Goal: Transaction & Acquisition: Purchase product/service

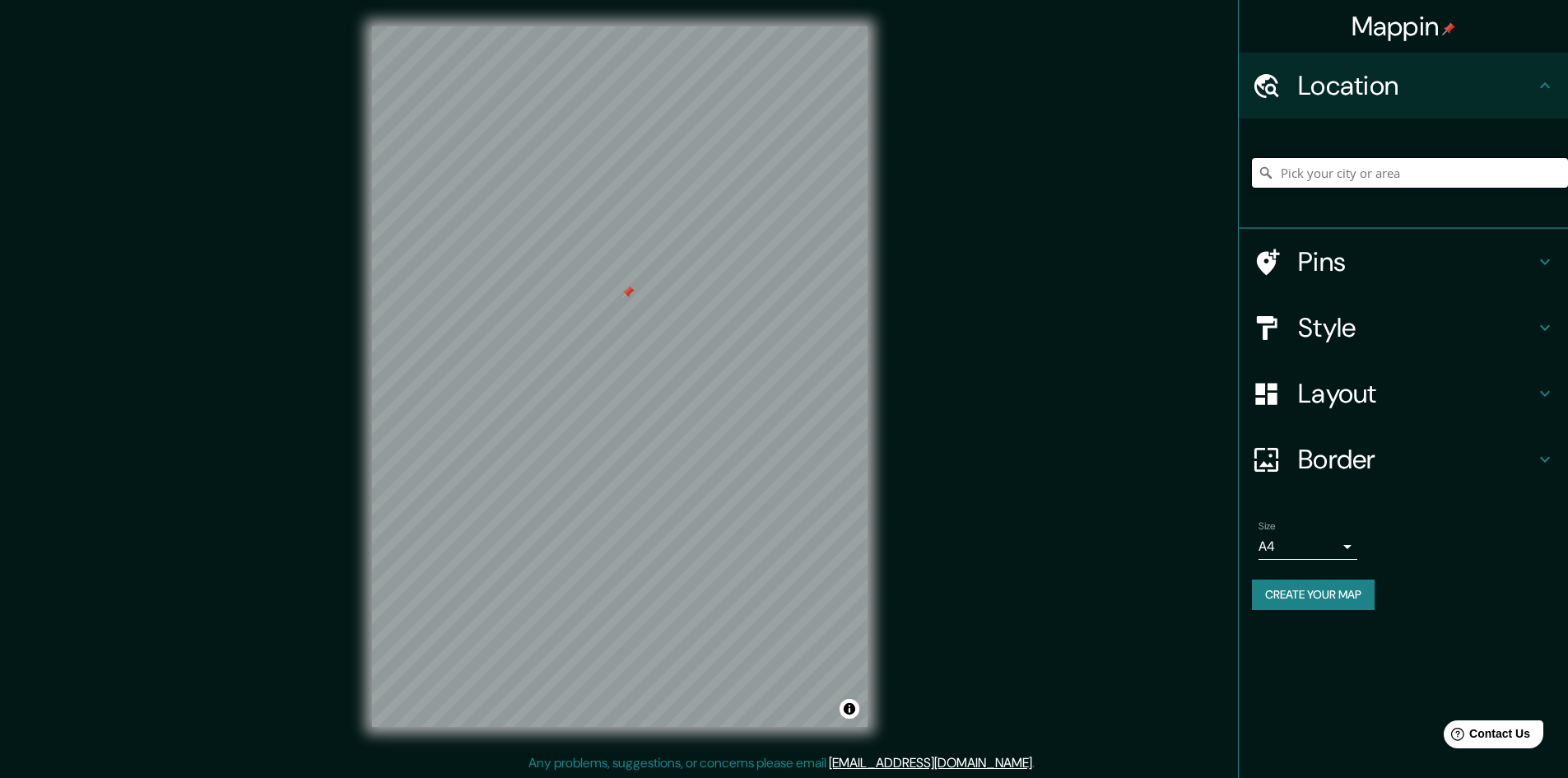
click at [1390, 184] on input "Pick your city or area" at bounding box center [1409, 172] width 316 height 30
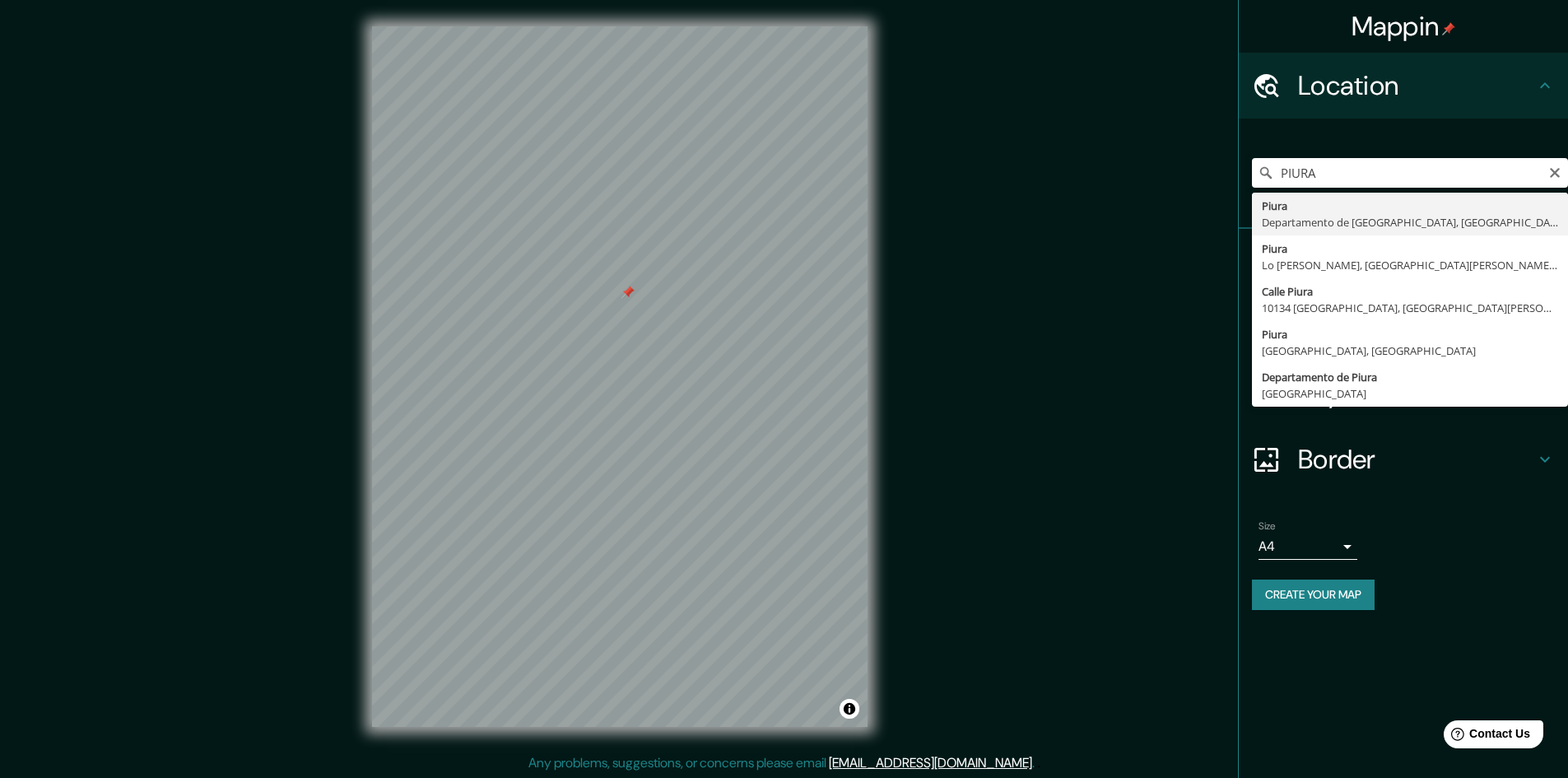
type input "Piura, [GEOGRAPHIC_DATA], [GEOGRAPHIC_DATA]"
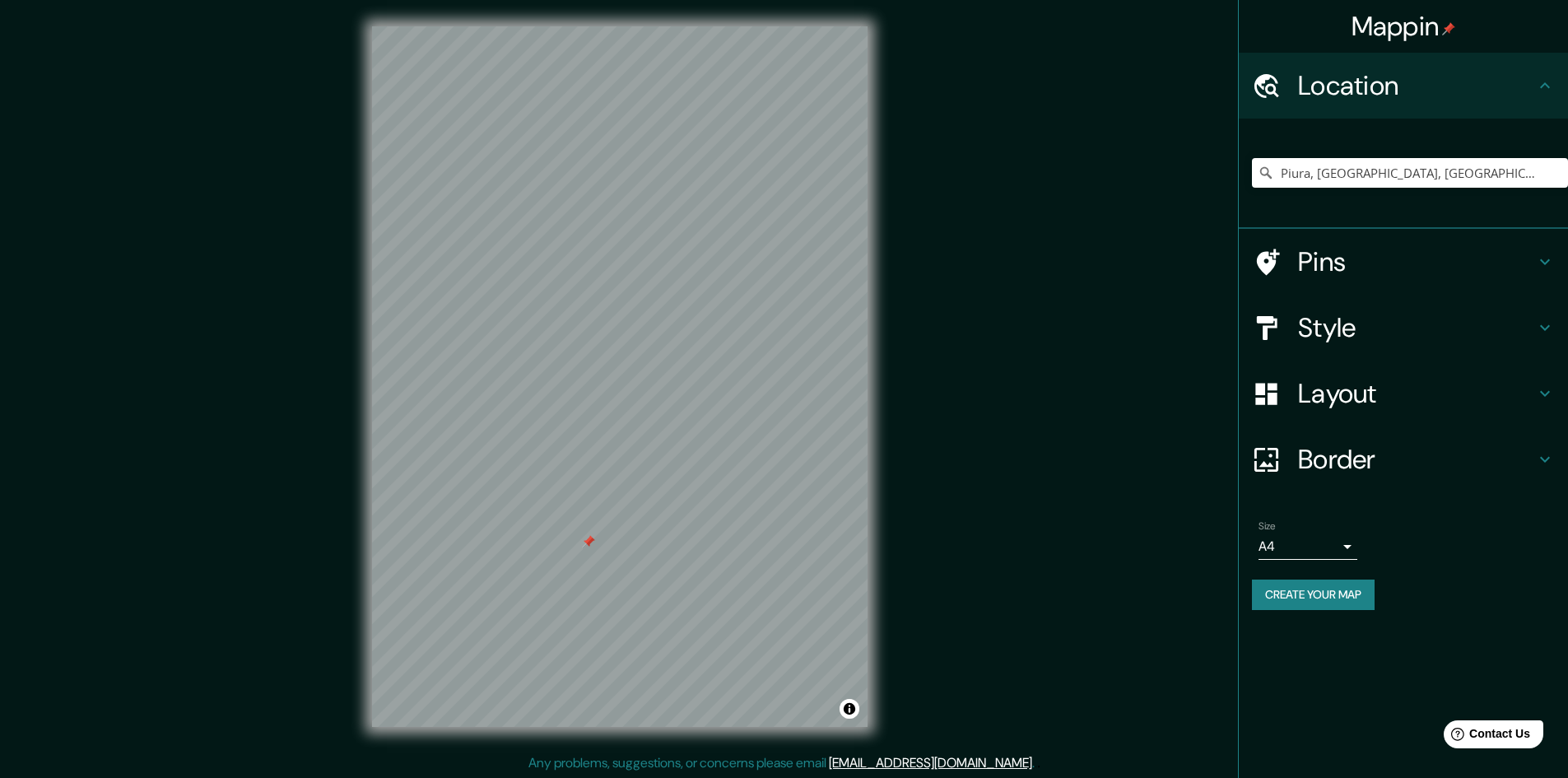
click at [590, 545] on div at bounding box center [588, 541] width 13 height 13
click at [1275, 321] on icon at bounding box center [1267, 327] width 20 height 24
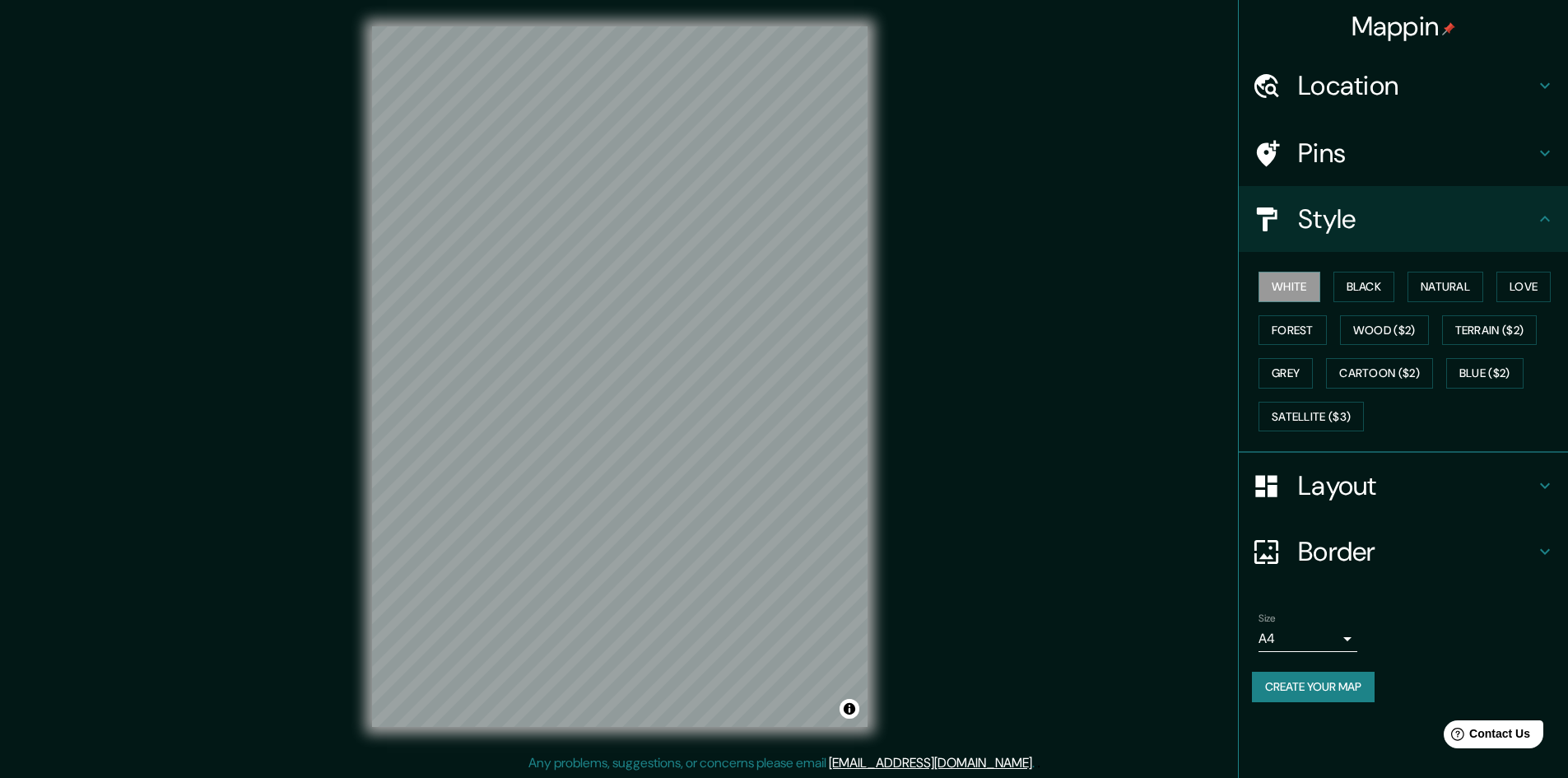
click at [1327, 290] on div "White Black Natural Love Forest Wood ($2) Terrain ($2) Grey Cartoon ($2) Blue (…" at bounding box center [1409, 351] width 316 height 173
click at [1336, 290] on button "Black" at bounding box center [1364, 287] width 61 height 31
click at [1457, 284] on button "Natural" at bounding box center [1445, 287] width 76 height 31
click at [1550, 282] on button "Love" at bounding box center [1524, 287] width 55 height 31
click at [1307, 319] on button "Forest" at bounding box center [1292, 330] width 68 height 31
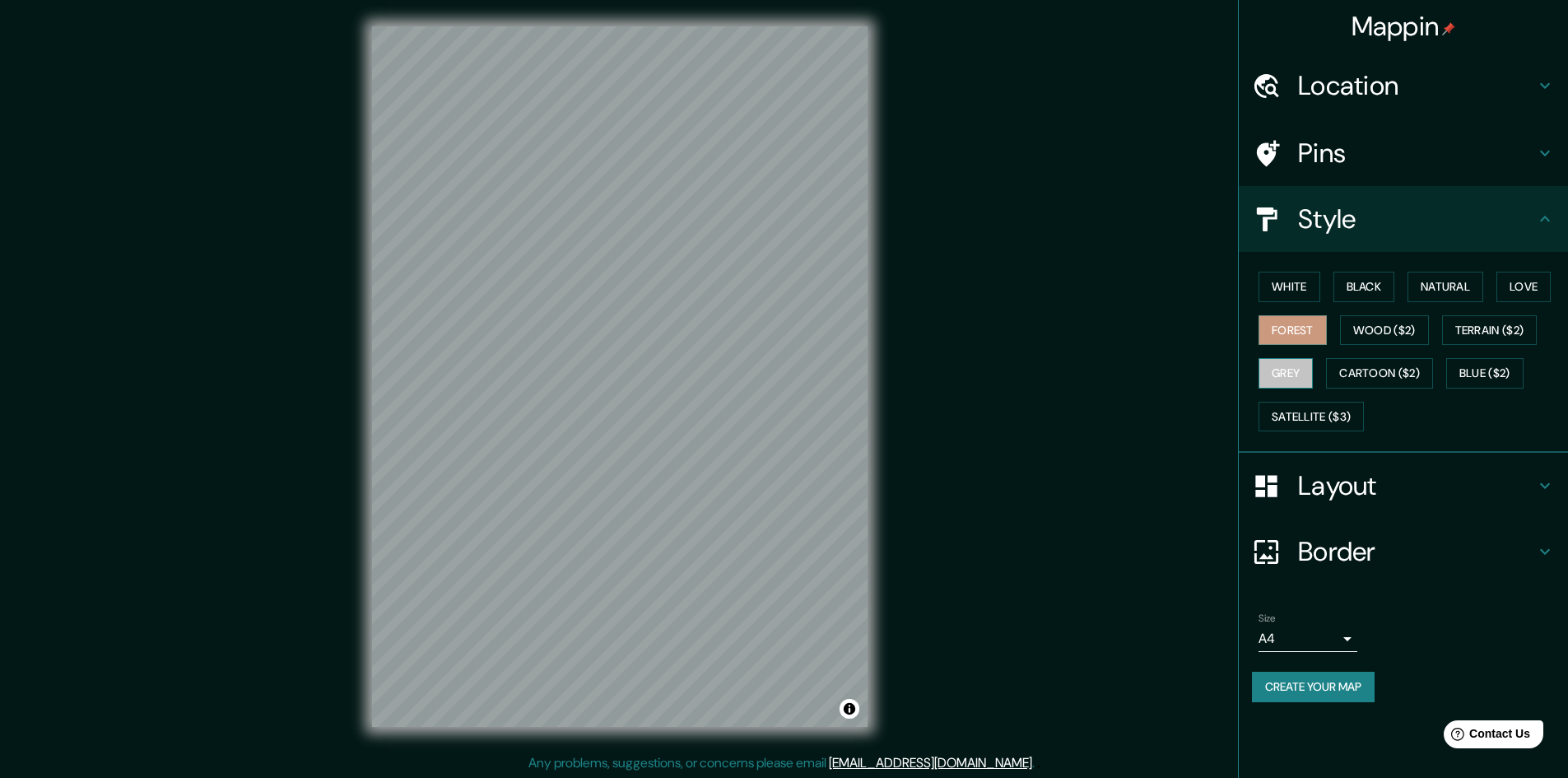
click at [1302, 367] on button "Grey" at bounding box center [1286, 374] width 55 height 31
click at [1462, 293] on button "Natural" at bounding box center [1445, 287] width 76 height 31
click at [1347, 477] on h4 "Layout" at bounding box center [1416, 485] width 237 height 33
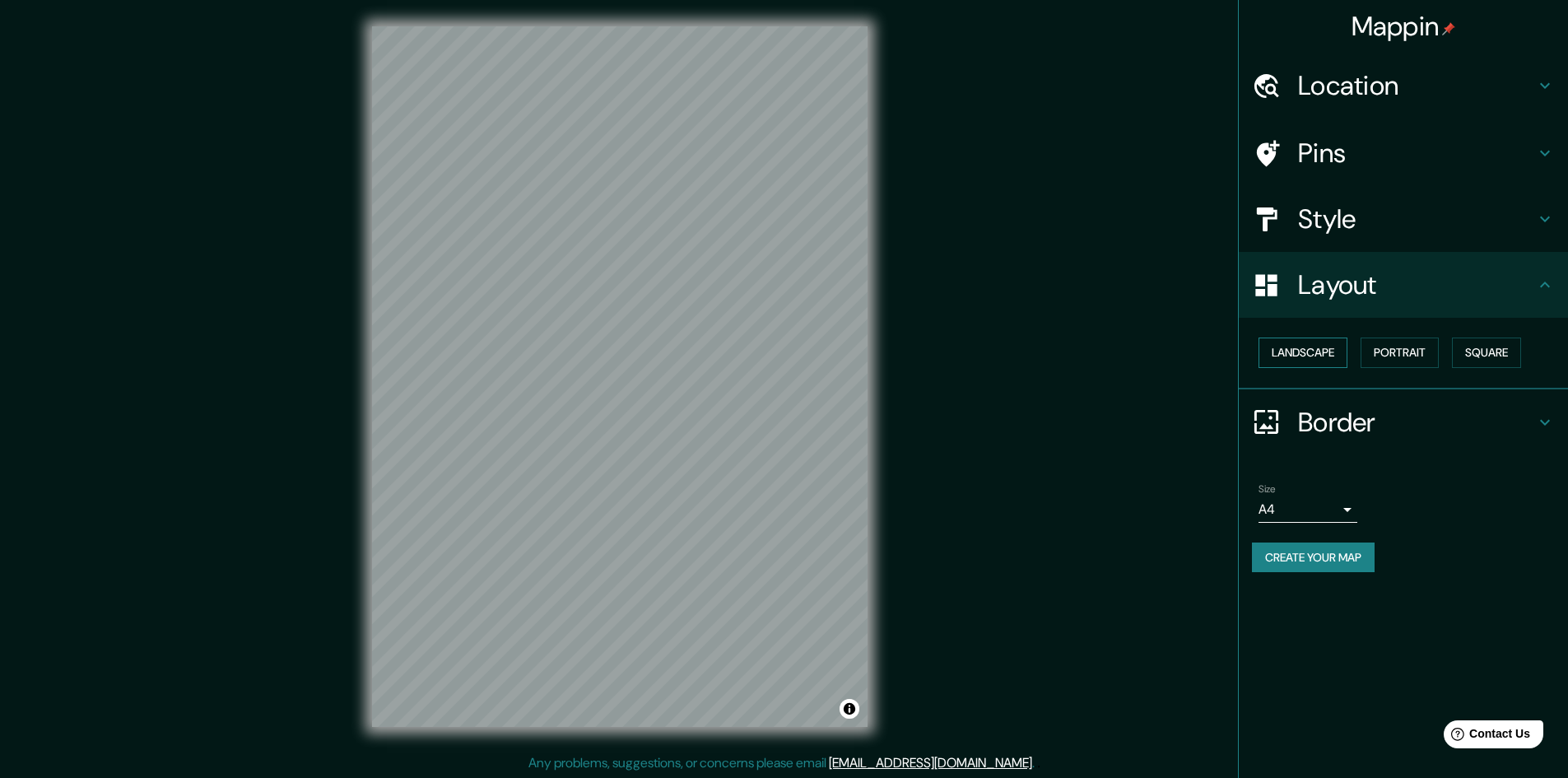
click at [1328, 353] on button "Landscape" at bounding box center [1303, 353] width 89 height 31
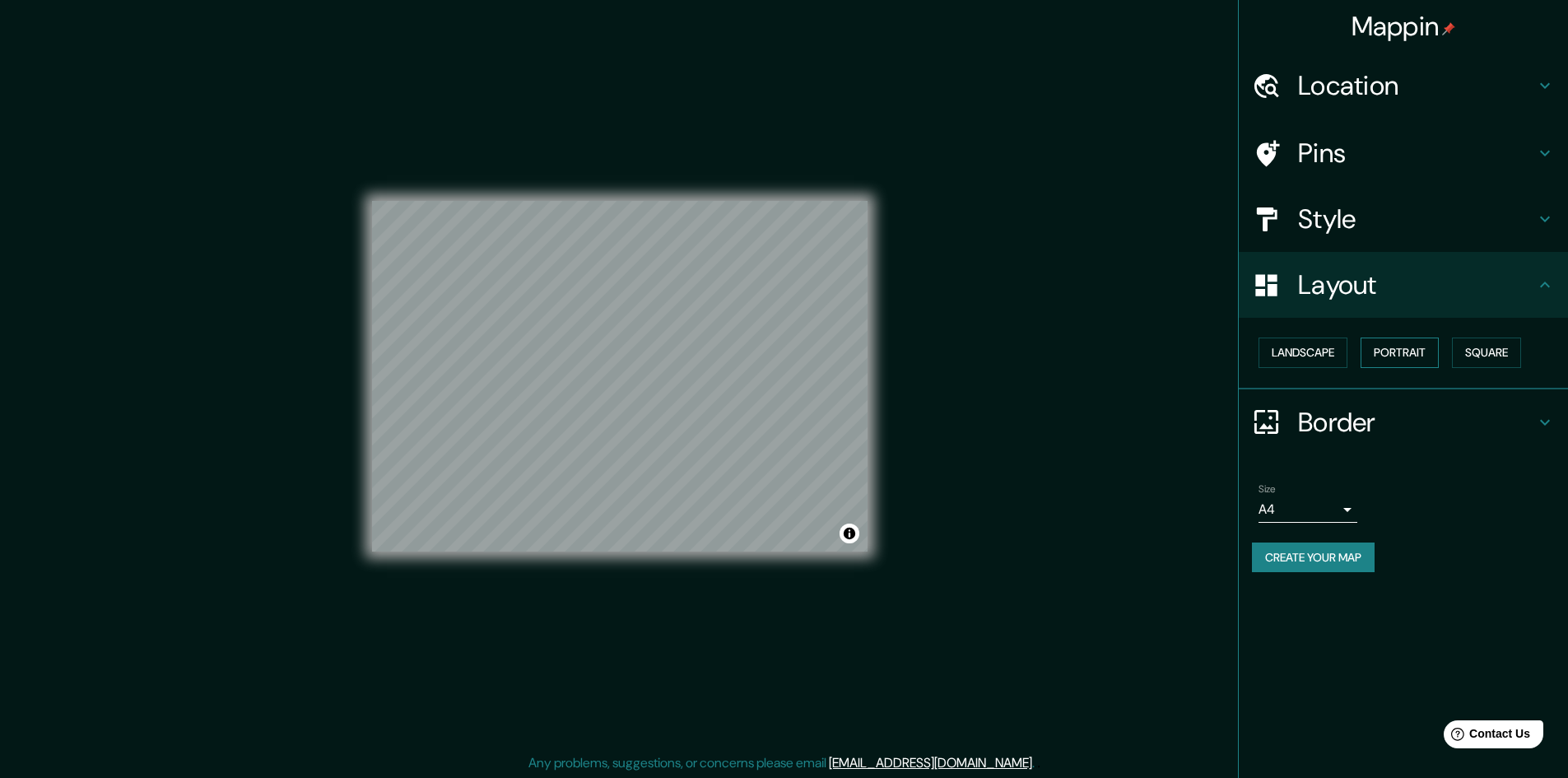
click at [1387, 359] on button "Portrait" at bounding box center [1400, 353] width 78 height 31
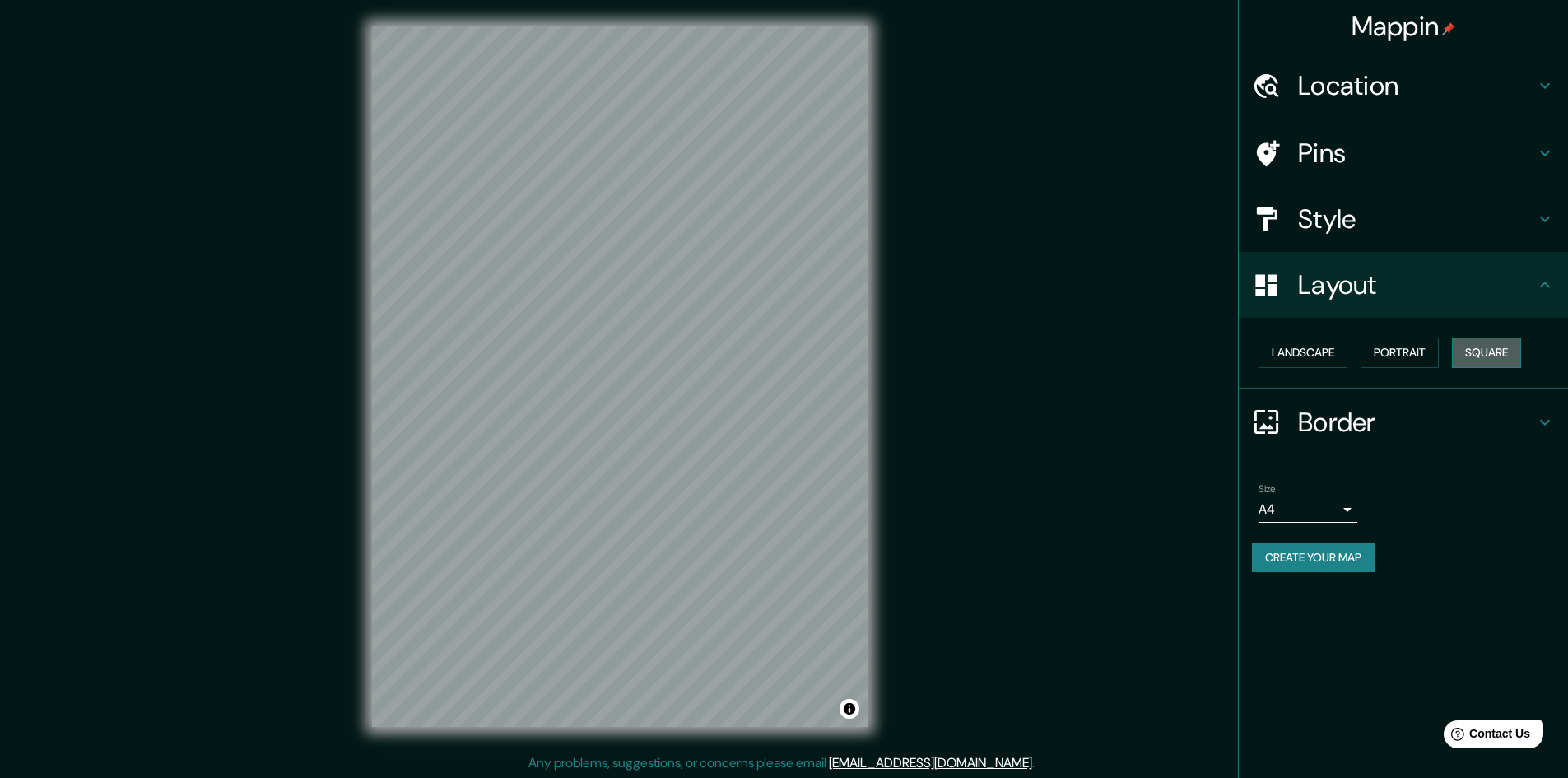
click at [1505, 353] on button "Square" at bounding box center [1486, 353] width 69 height 31
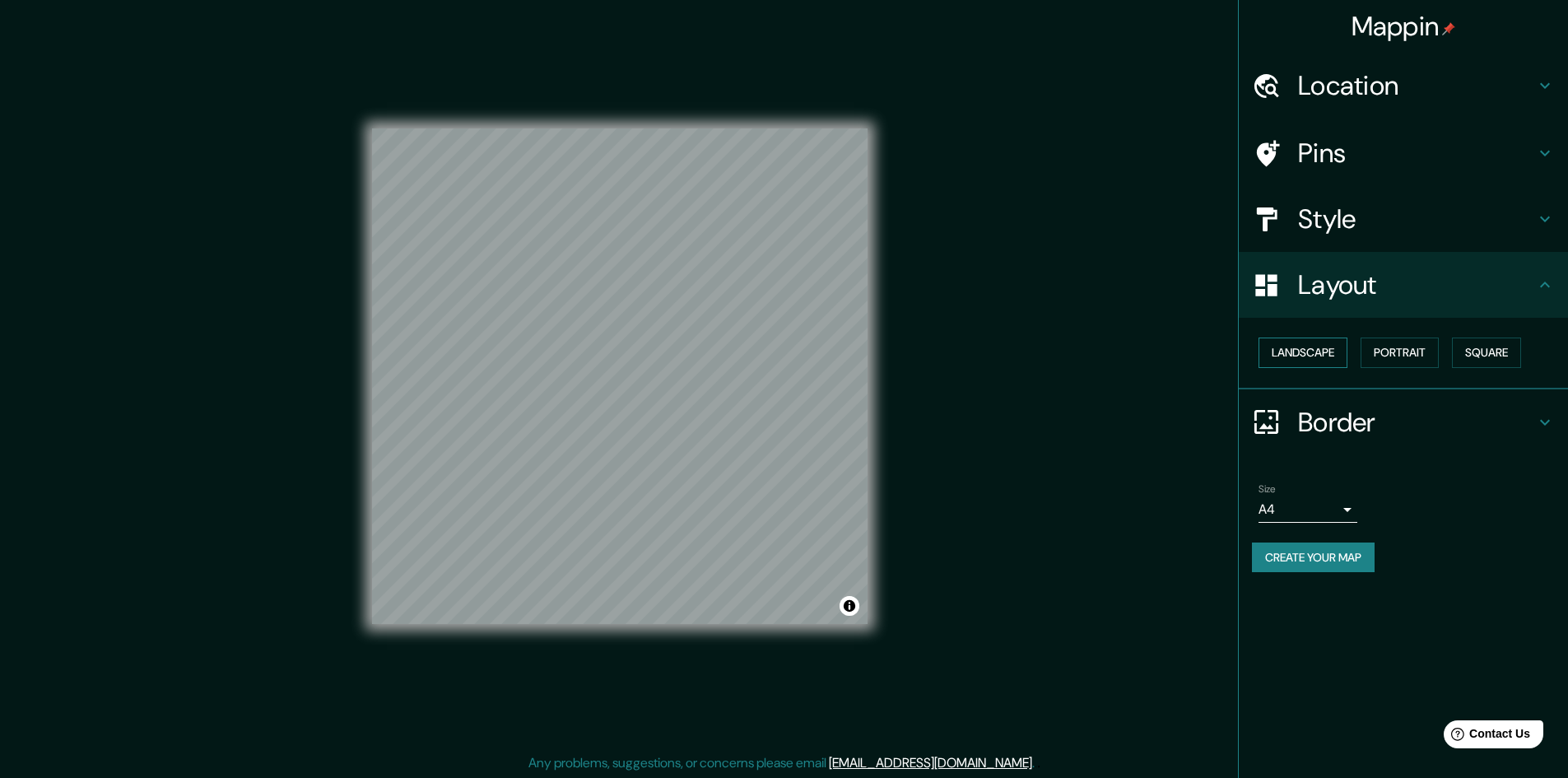
click at [1267, 348] on button "Landscape" at bounding box center [1303, 353] width 89 height 31
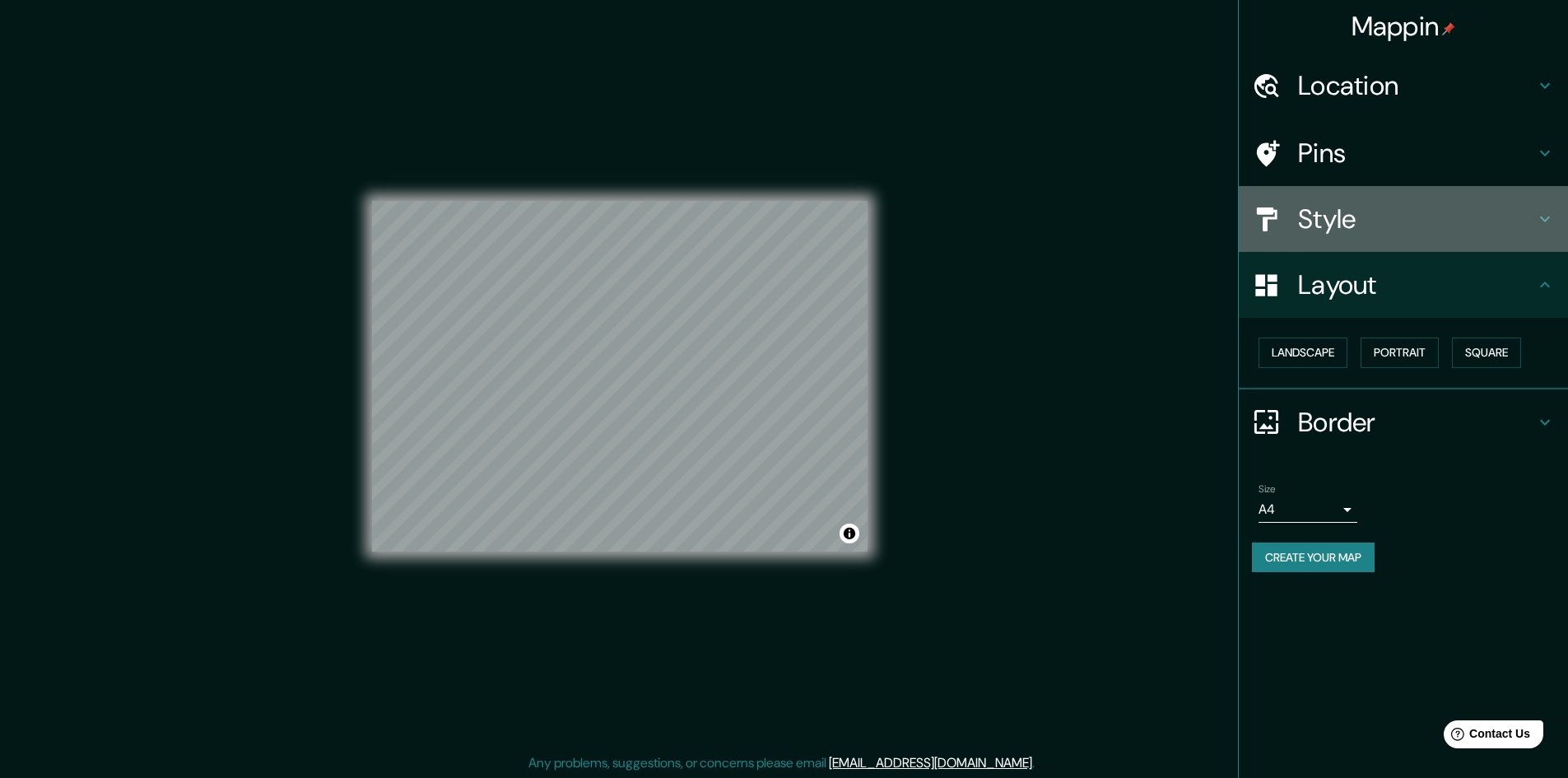
click at [1385, 218] on h4 "Style" at bounding box center [1416, 218] width 237 height 33
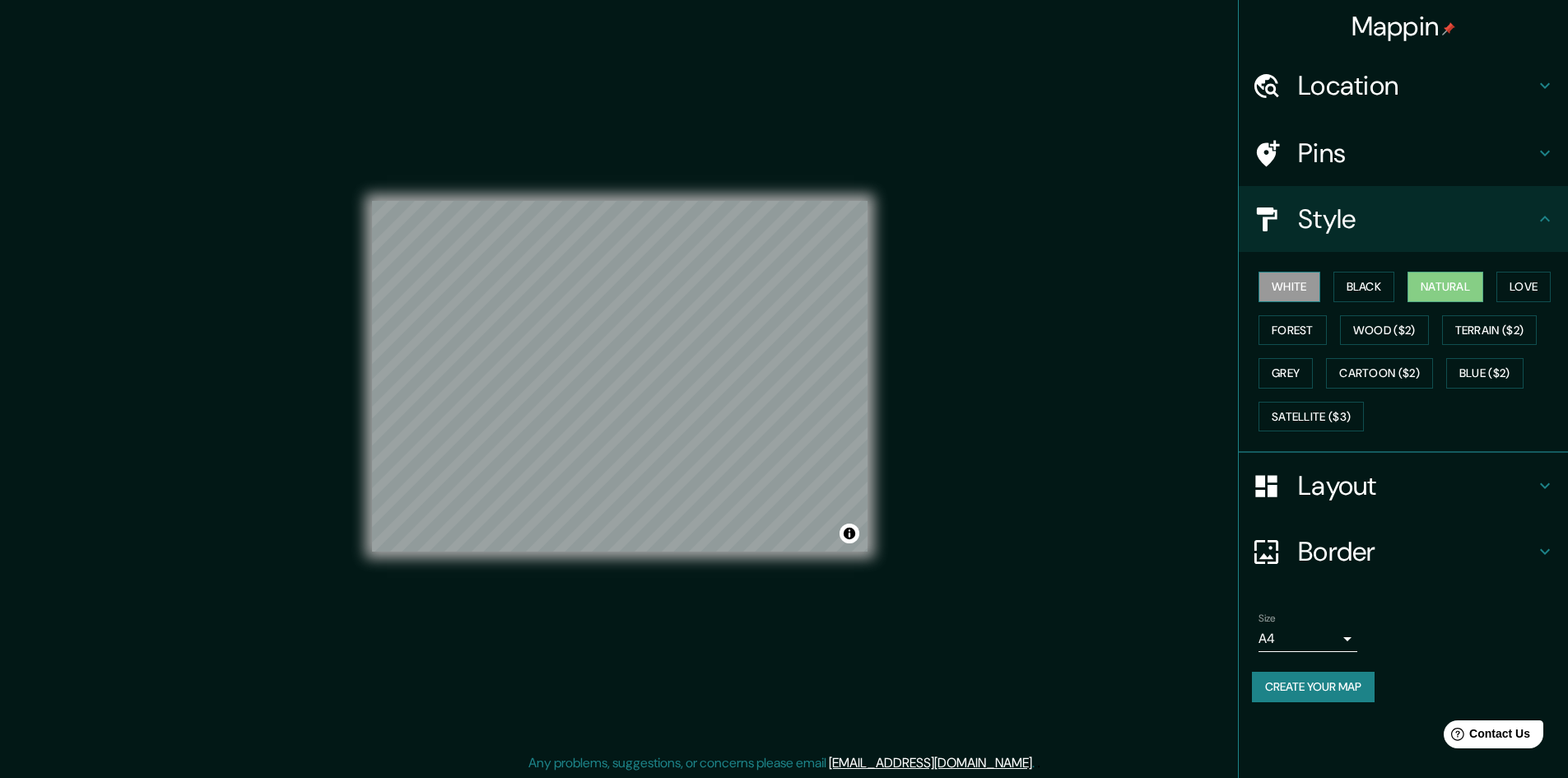
click at [1314, 294] on button "White" at bounding box center [1289, 287] width 61 height 31
click at [1344, 287] on button "Black" at bounding box center [1364, 287] width 61 height 31
click at [1443, 287] on button "Natural" at bounding box center [1445, 287] width 76 height 31
click at [1513, 282] on button "Love" at bounding box center [1524, 287] width 55 height 31
click at [1309, 326] on button "Forest" at bounding box center [1292, 330] width 68 height 31
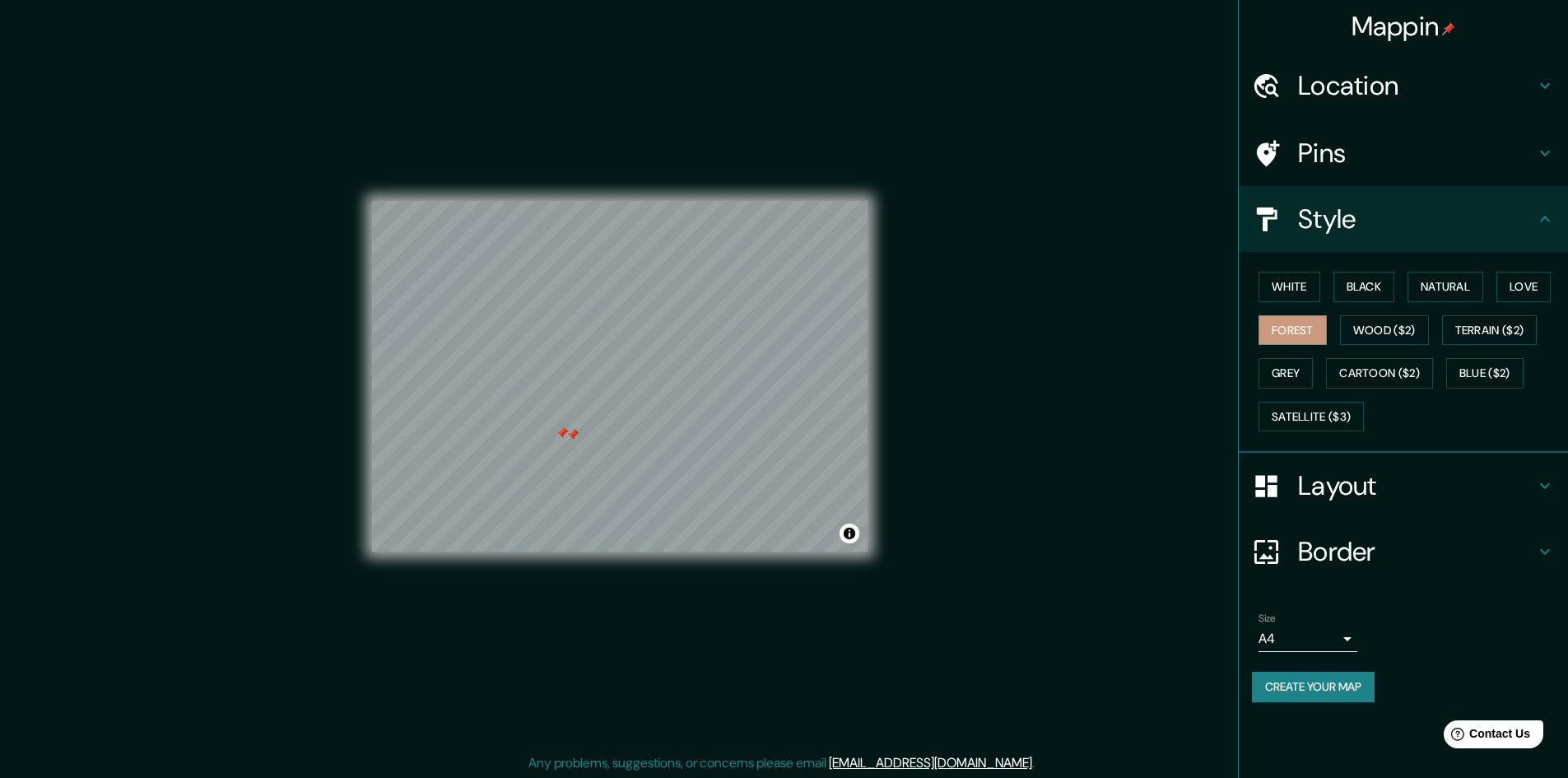
click at [560, 430] on div at bounding box center [561, 433] width 13 height 13
click at [575, 430] on div at bounding box center [572, 434] width 13 height 13
click at [1360, 329] on button "Wood ($2)" at bounding box center [1385, 330] width 89 height 31
click at [1466, 327] on button "Terrain ($2)" at bounding box center [1490, 330] width 96 height 31
click at [1297, 369] on button "Grey" at bounding box center [1286, 374] width 55 height 31
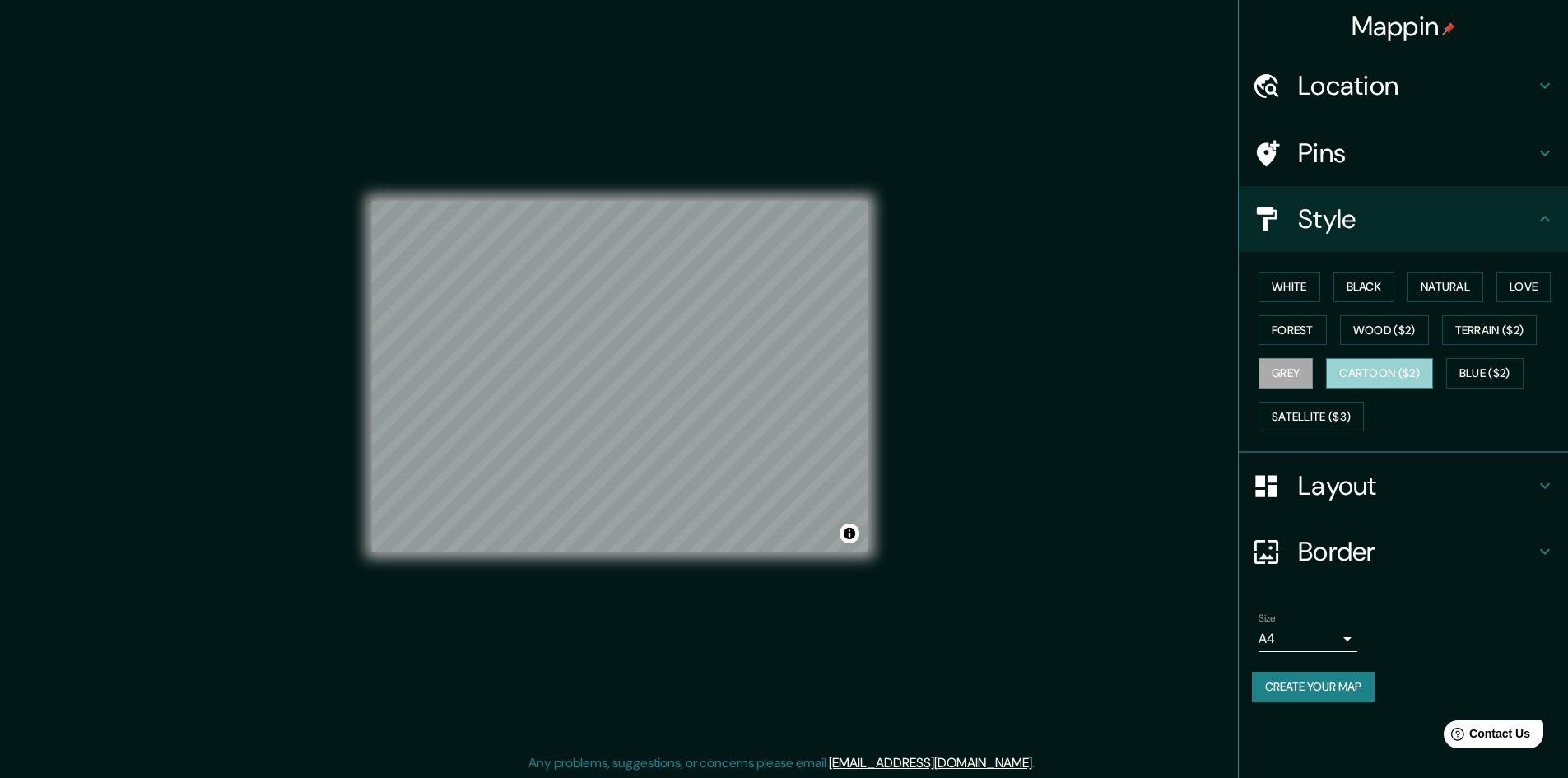
click at [1345, 365] on button "Cartoon ($2)" at bounding box center [1379, 374] width 107 height 31
click at [1489, 374] on button "Blue ($2)" at bounding box center [1484, 374] width 78 height 31
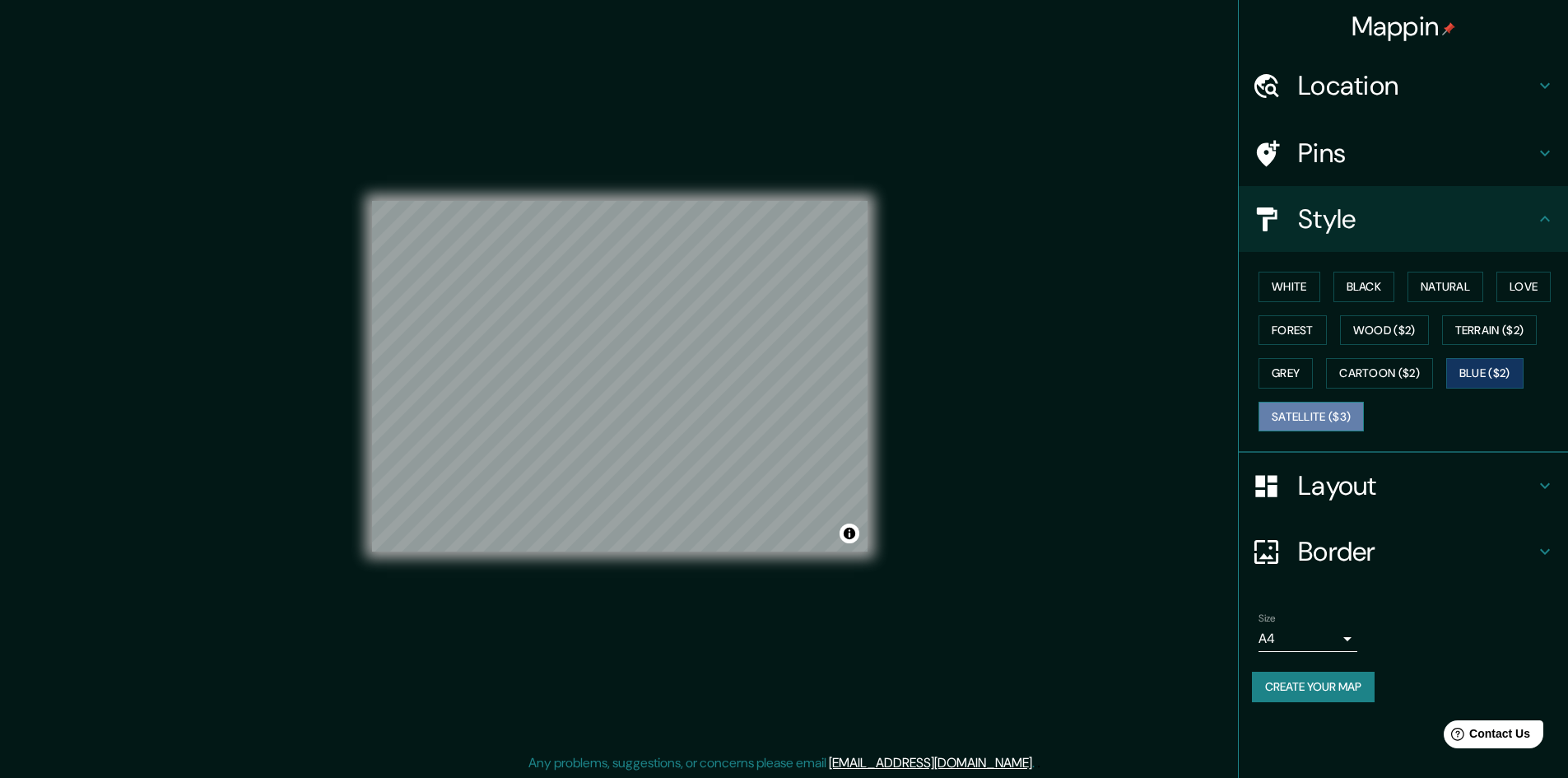
click at [1347, 413] on button "Satellite ($3)" at bounding box center [1310, 417] width 105 height 31
click at [1298, 331] on button "Forest" at bounding box center [1292, 330] width 68 height 31
click at [1359, 326] on button "Wood ($2)" at bounding box center [1385, 330] width 89 height 31
click at [1357, 638] on div "Size A4 single" at bounding box center [1402, 632] width 303 height 53
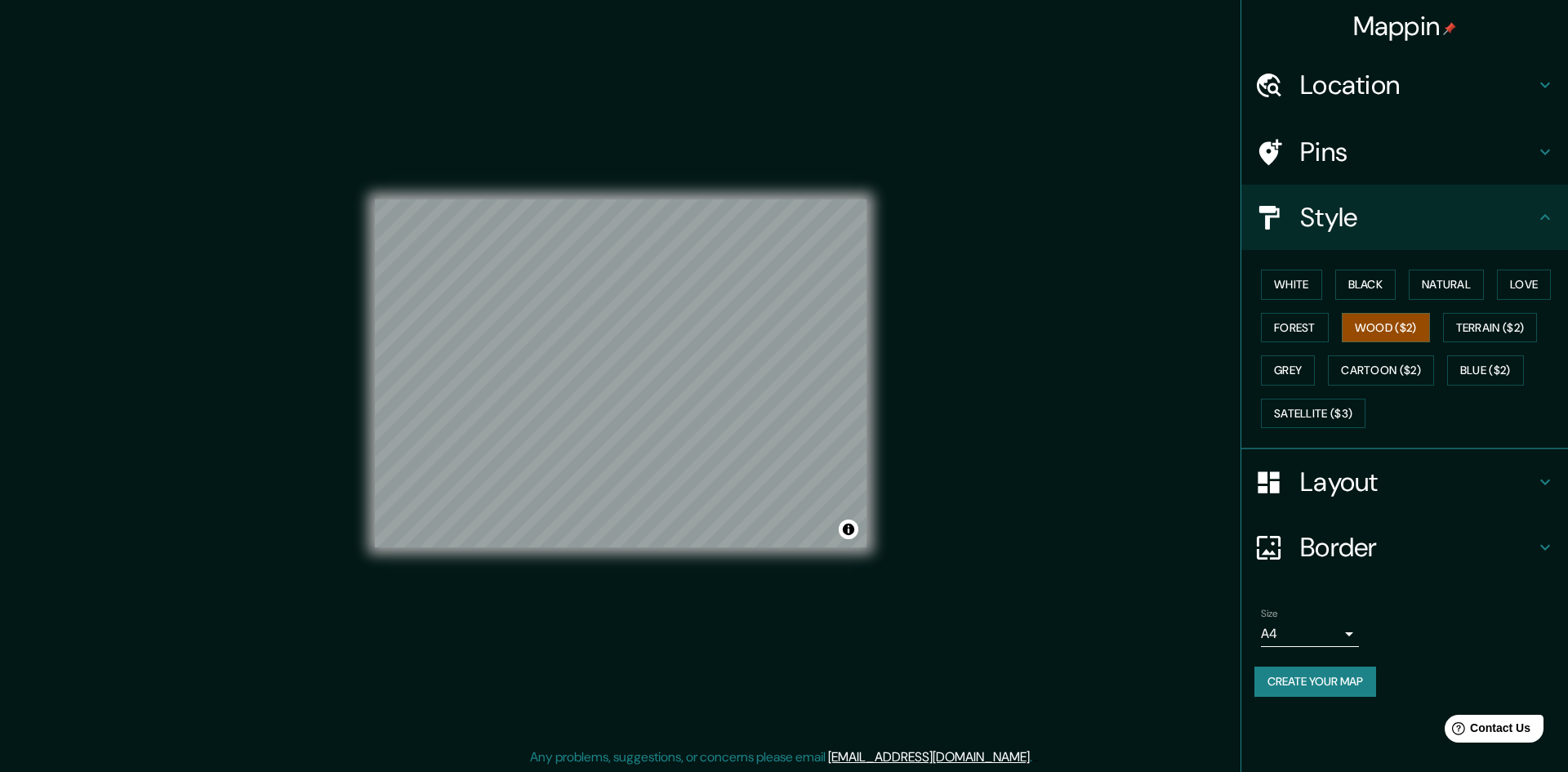
click at [1337, 632] on body "Mappin Location [GEOGRAPHIC_DATA], [GEOGRAPHIC_DATA], [GEOGRAPHIC_DATA] Pins St…" at bounding box center [784, 386] width 1568 height 772
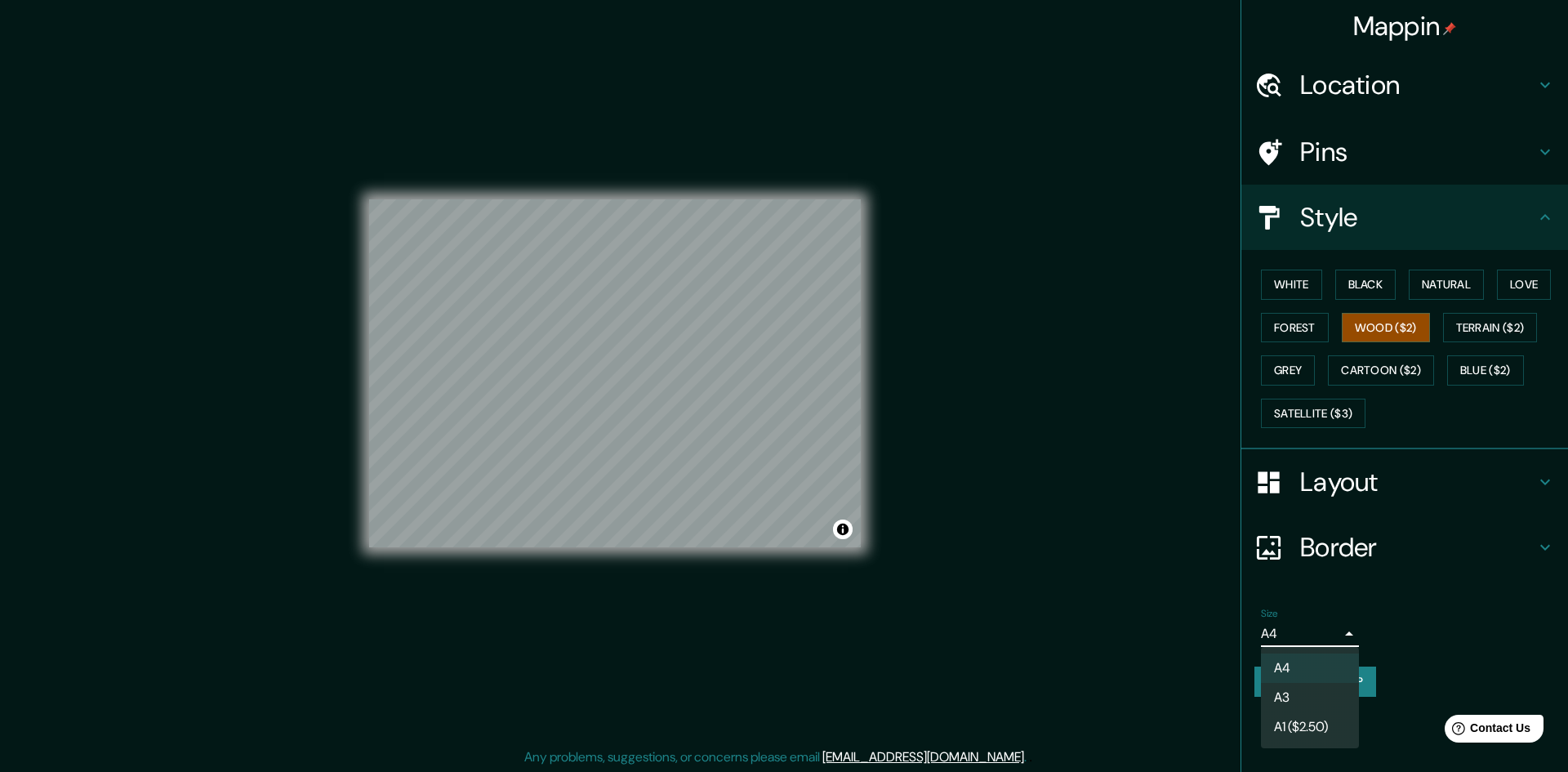
click at [1302, 693] on li "A3" at bounding box center [1311, 697] width 98 height 30
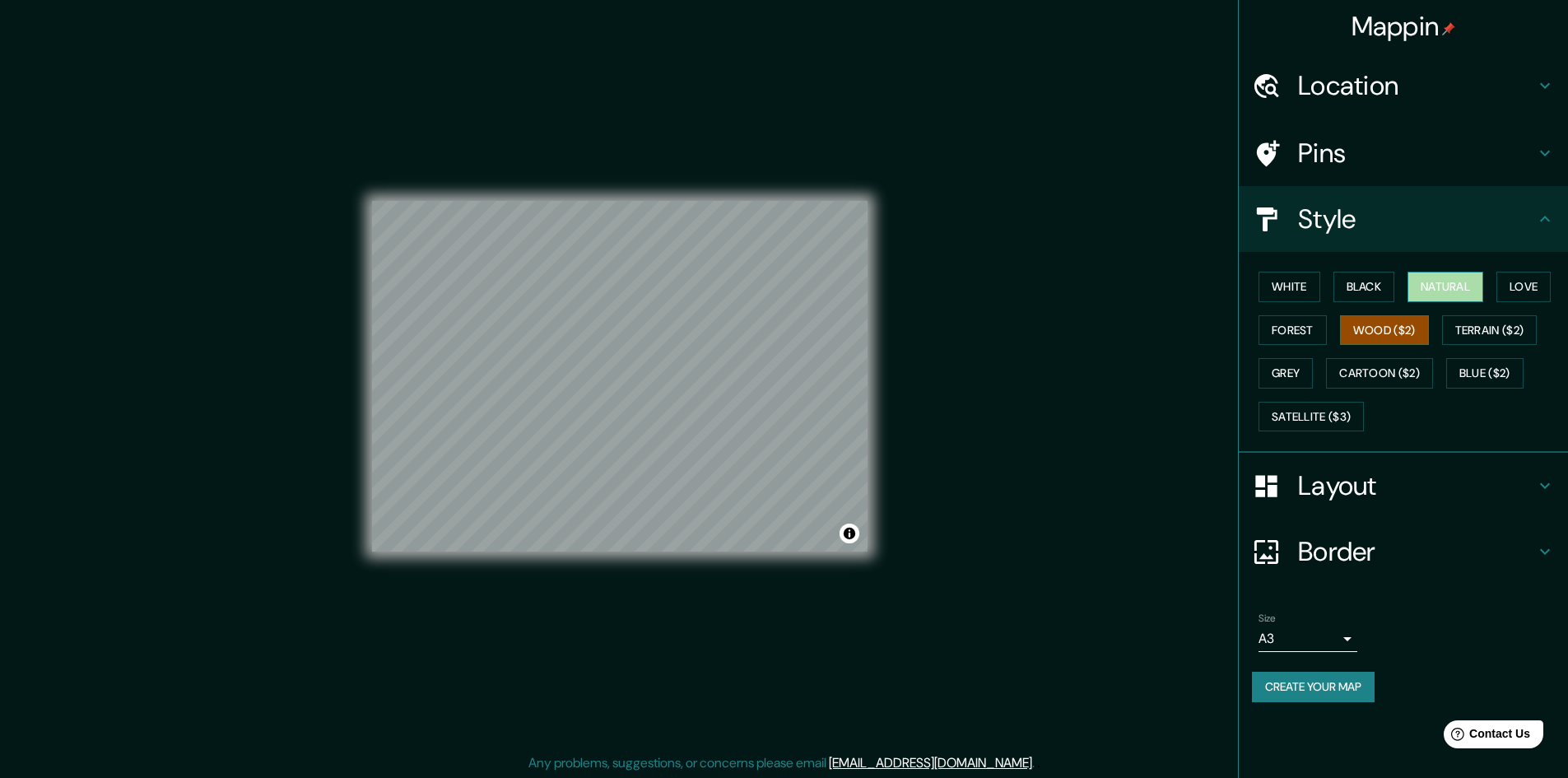
click at [1455, 293] on button "Natural" at bounding box center [1445, 287] width 76 height 31
click at [1290, 337] on button "Forest" at bounding box center [1292, 330] width 68 height 31
click at [1369, 328] on button "Wood ($2)" at bounding box center [1385, 330] width 89 height 31
click at [1310, 324] on button "Forest" at bounding box center [1292, 330] width 68 height 31
click at [1395, 331] on button "Wood ($2)" at bounding box center [1385, 330] width 89 height 31
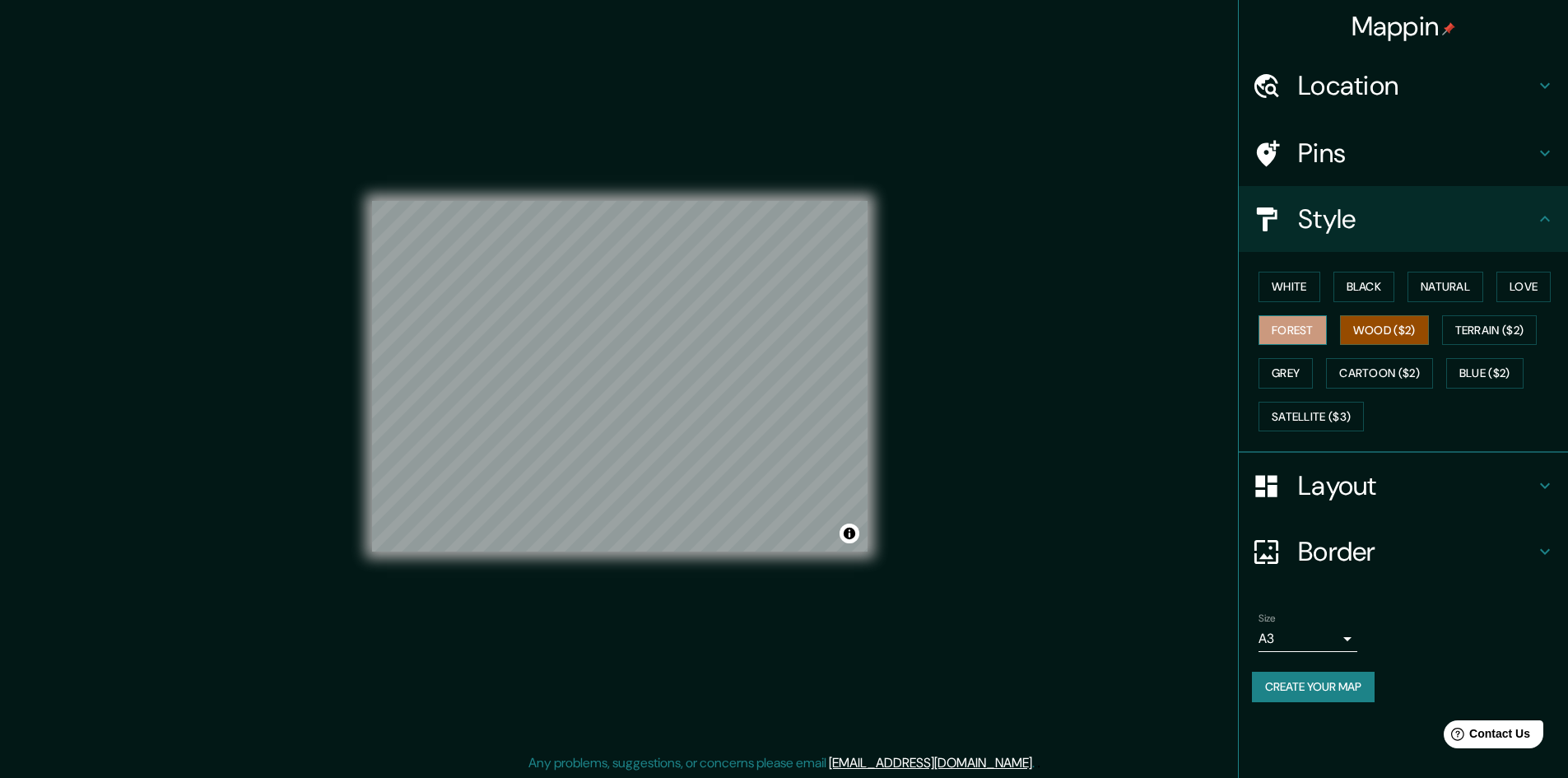
click at [1306, 329] on button "Forest" at bounding box center [1292, 330] width 68 height 31
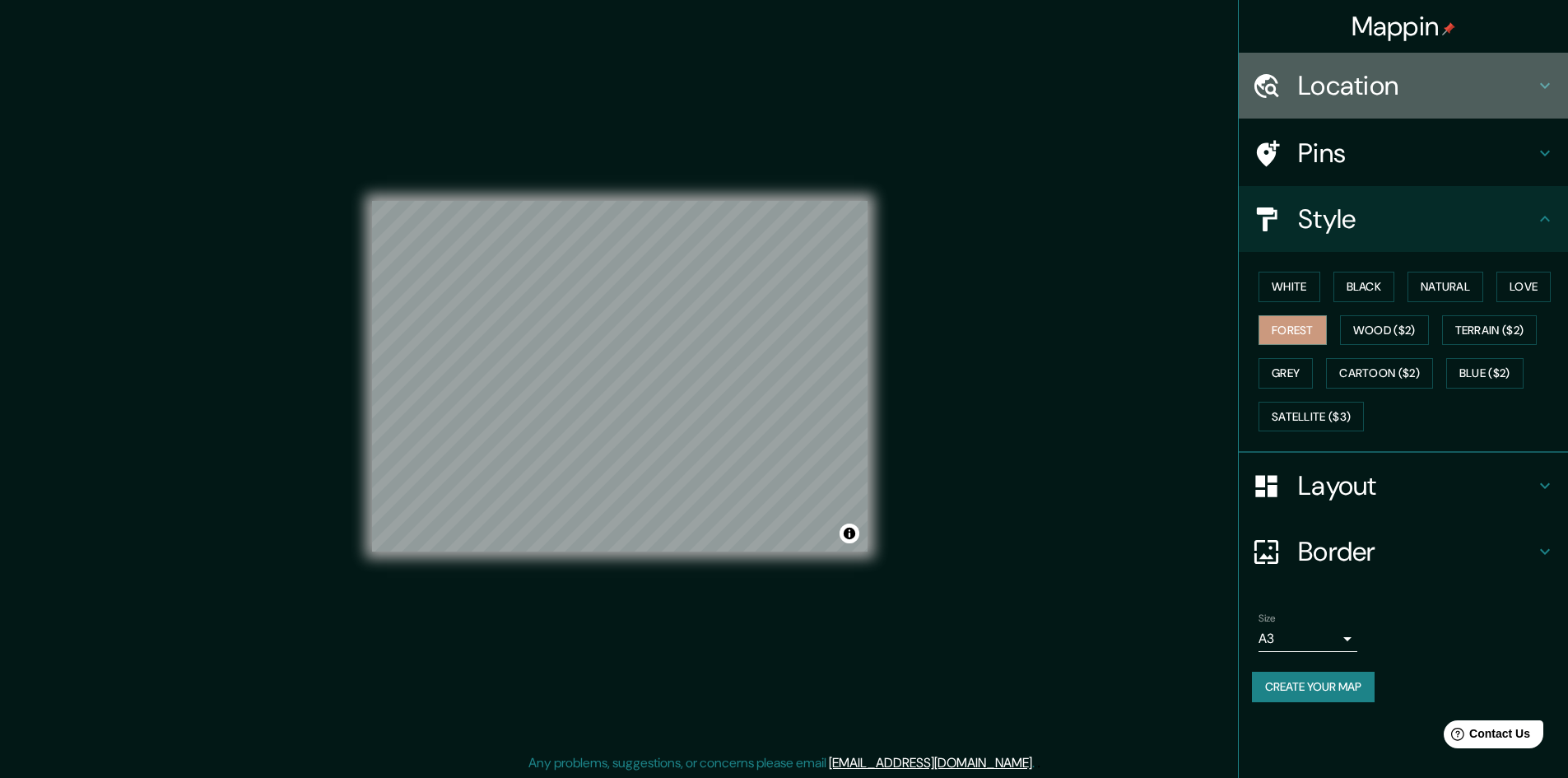
click at [1394, 84] on h4 "Location" at bounding box center [1416, 85] width 237 height 33
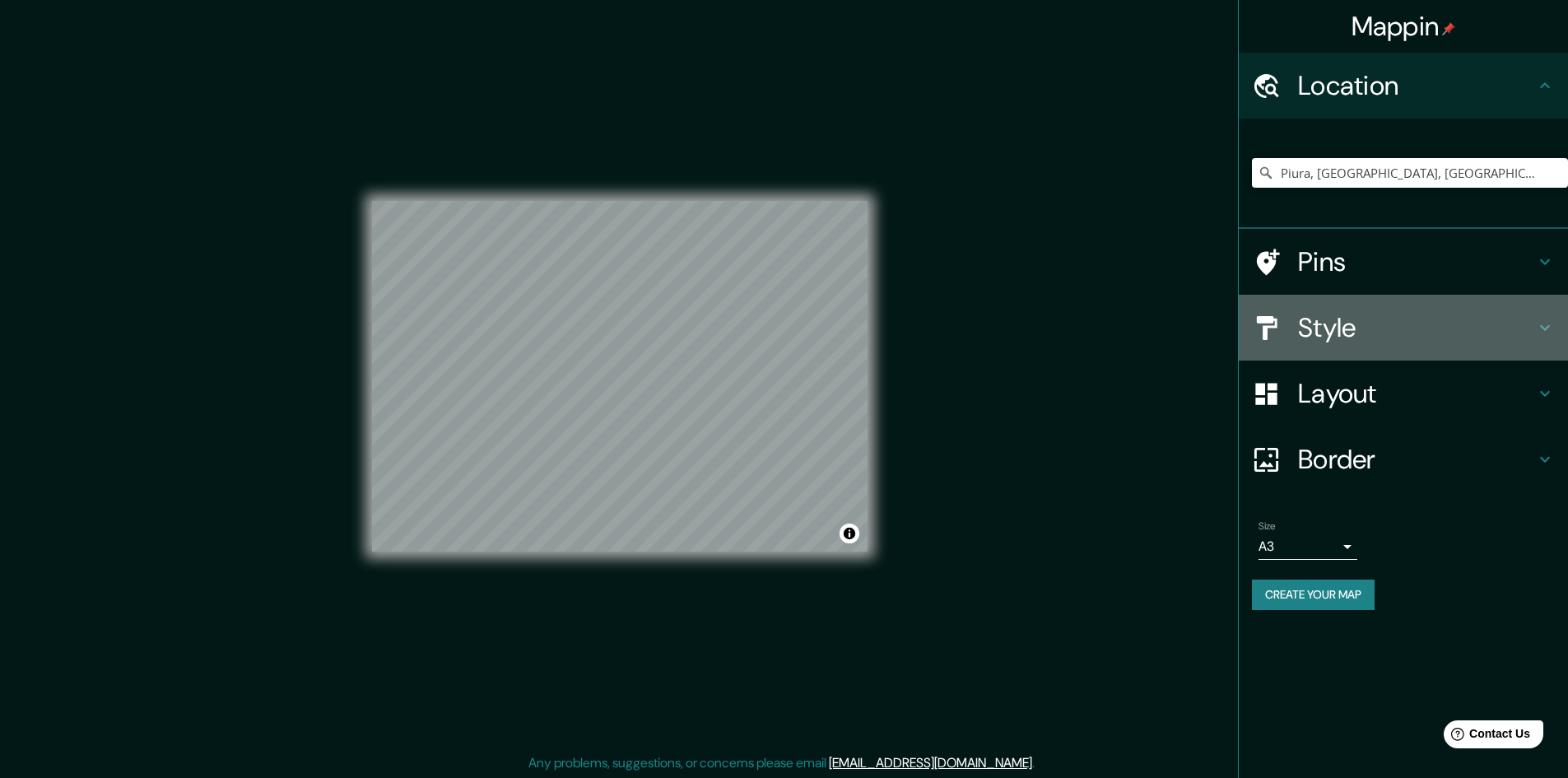
click at [1310, 332] on h4 "Style" at bounding box center [1416, 328] width 237 height 33
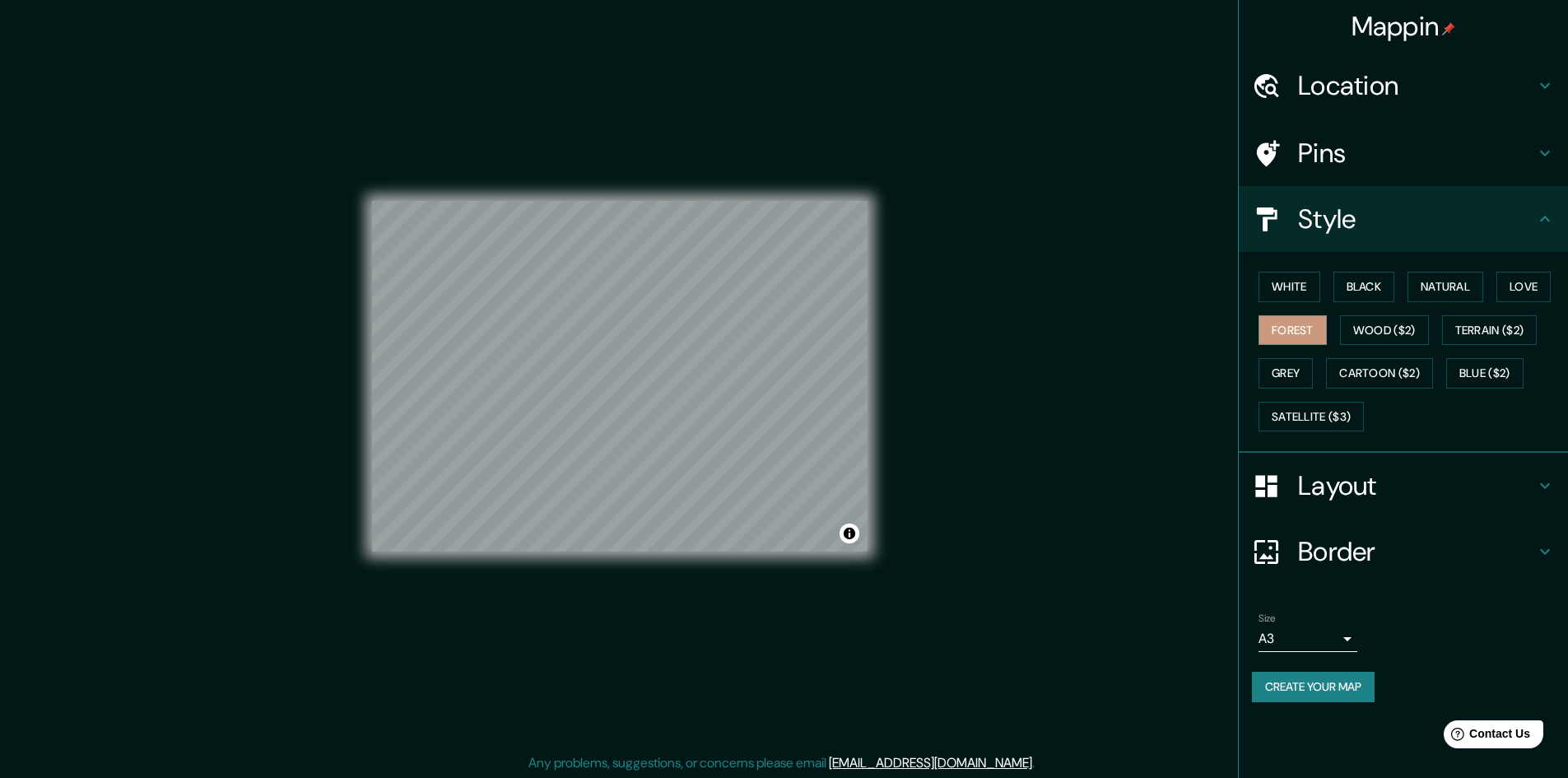
click at [1310, 487] on h4 "Layout" at bounding box center [1416, 485] width 237 height 33
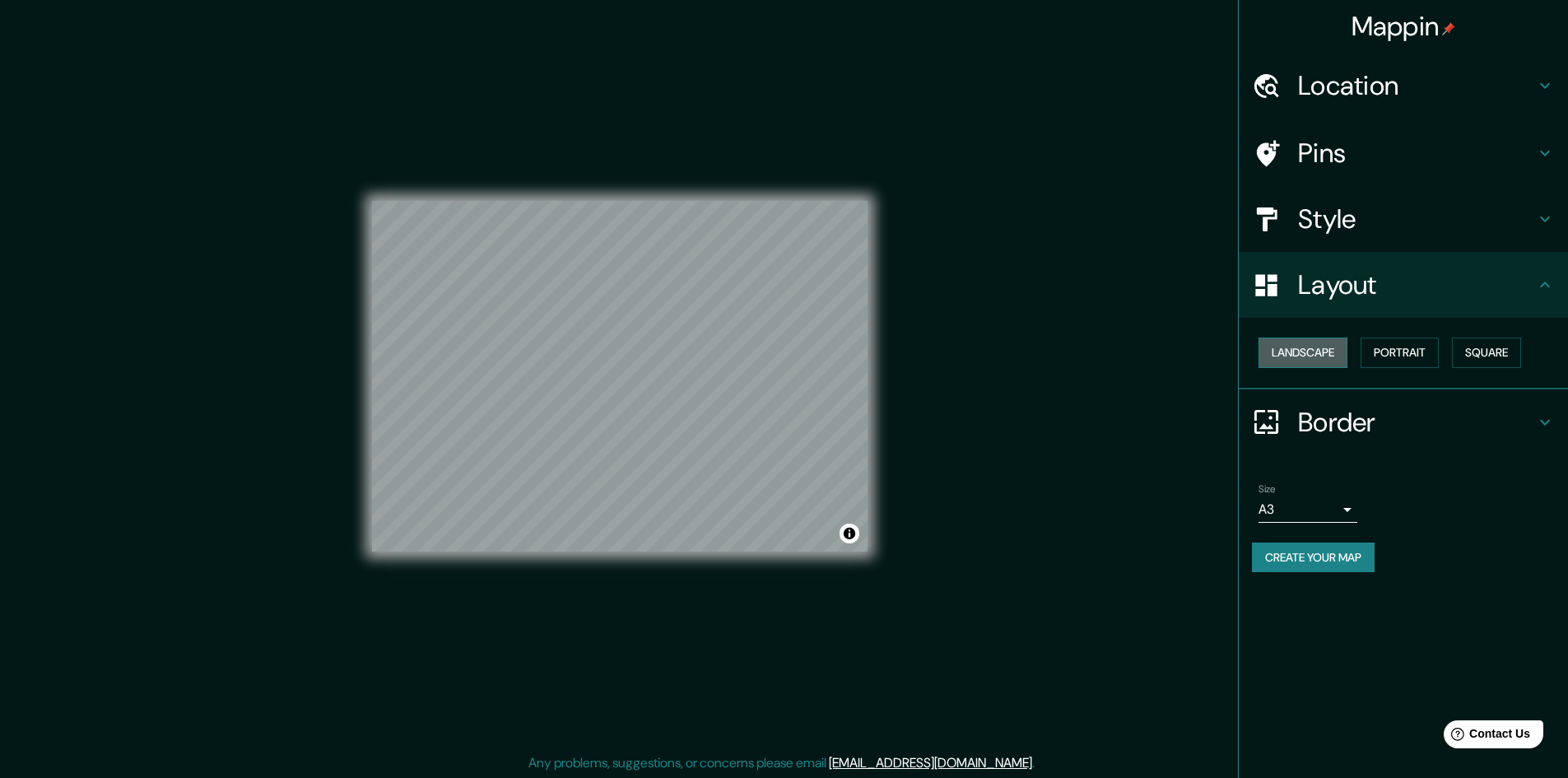
click at [1344, 359] on button "Landscape" at bounding box center [1303, 353] width 89 height 31
click at [1310, 345] on button "Landscape" at bounding box center [1303, 353] width 89 height 31
click at [1379, 348] on button "Portrait" at bounding box center [1400, 353] width 78 height 31
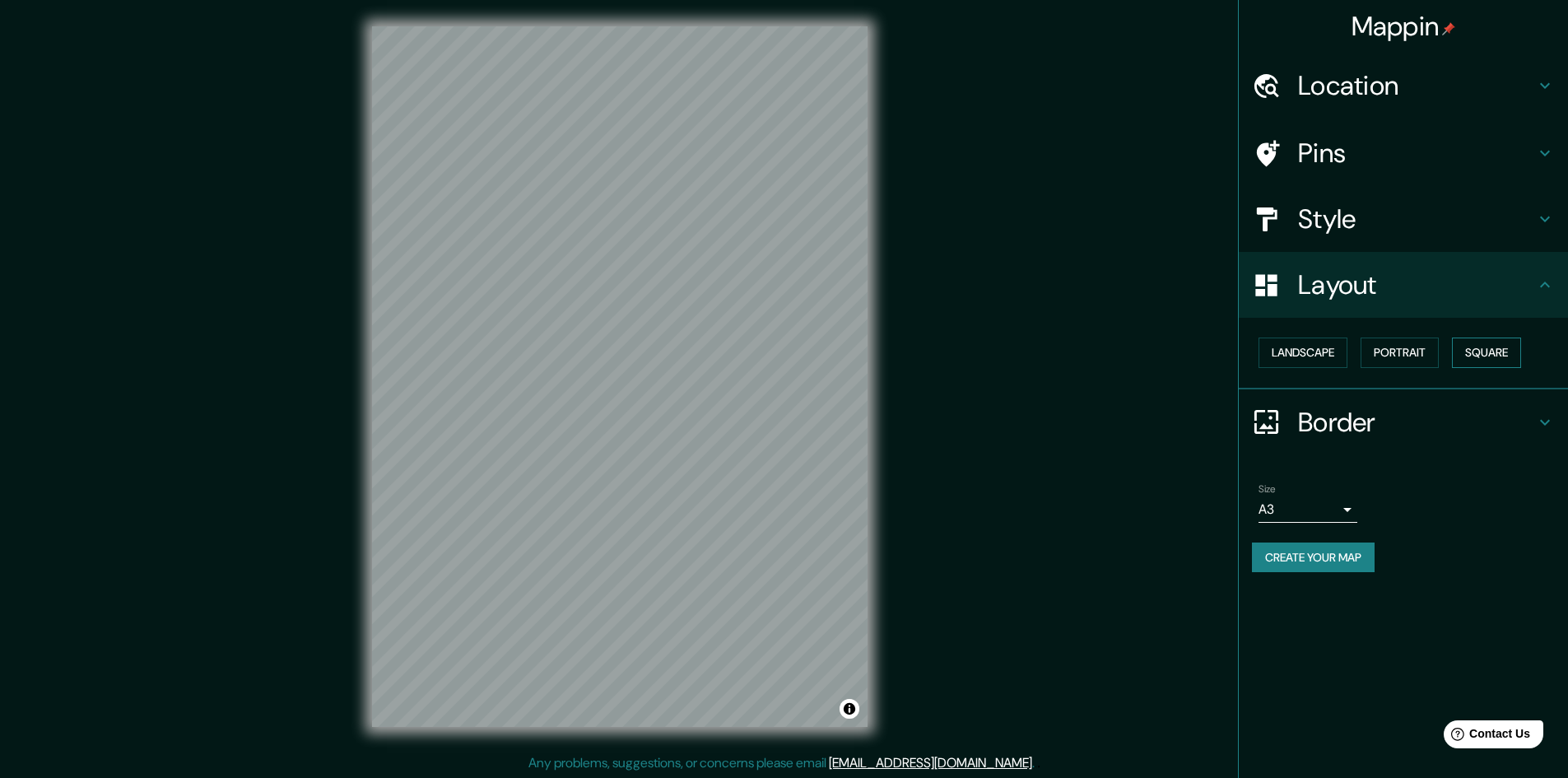
click at [1480, 356] on button "Square" at bounding box center [1486, 353] width 69 height 31
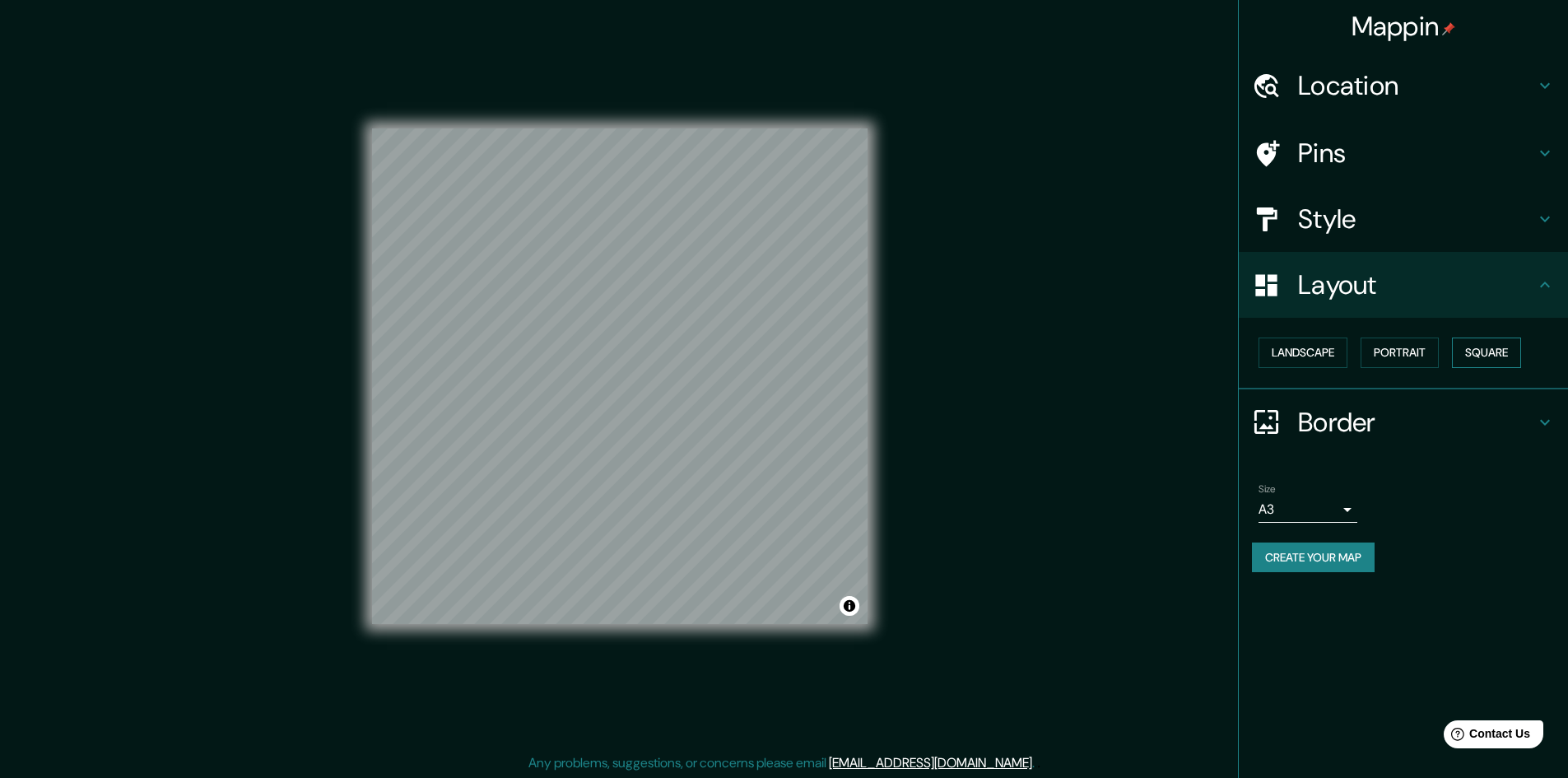
click at [1480, 356] on button "Square" at bounding box center [1486, 353] width 69 height 31
click at [1390, 350] on button "Portrait" at bounding box center [1400, 353] width 78 height 31
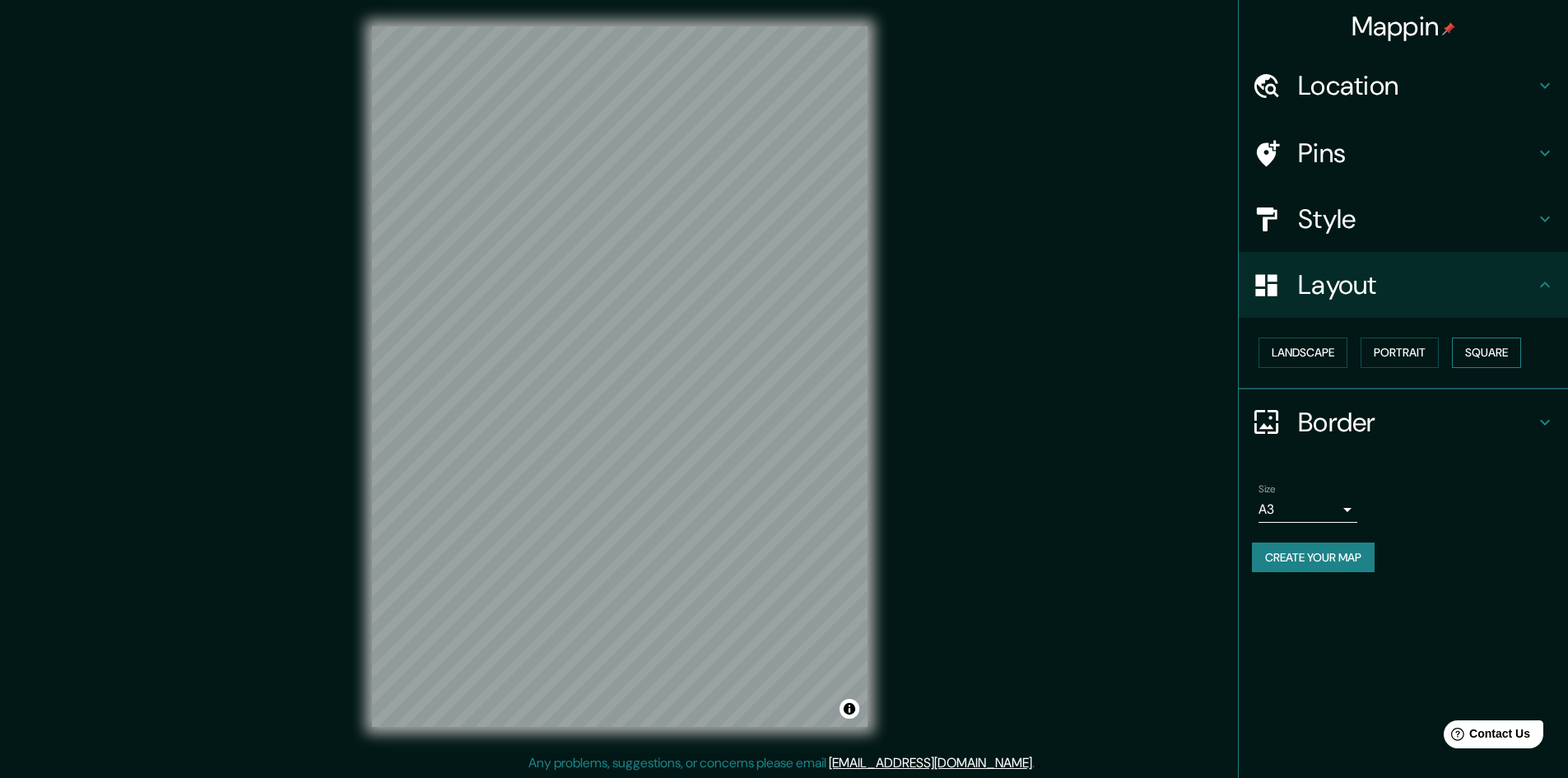
click at [1477, 355] on button "Square" at bounding box center [1486, 353] width 69 height 31
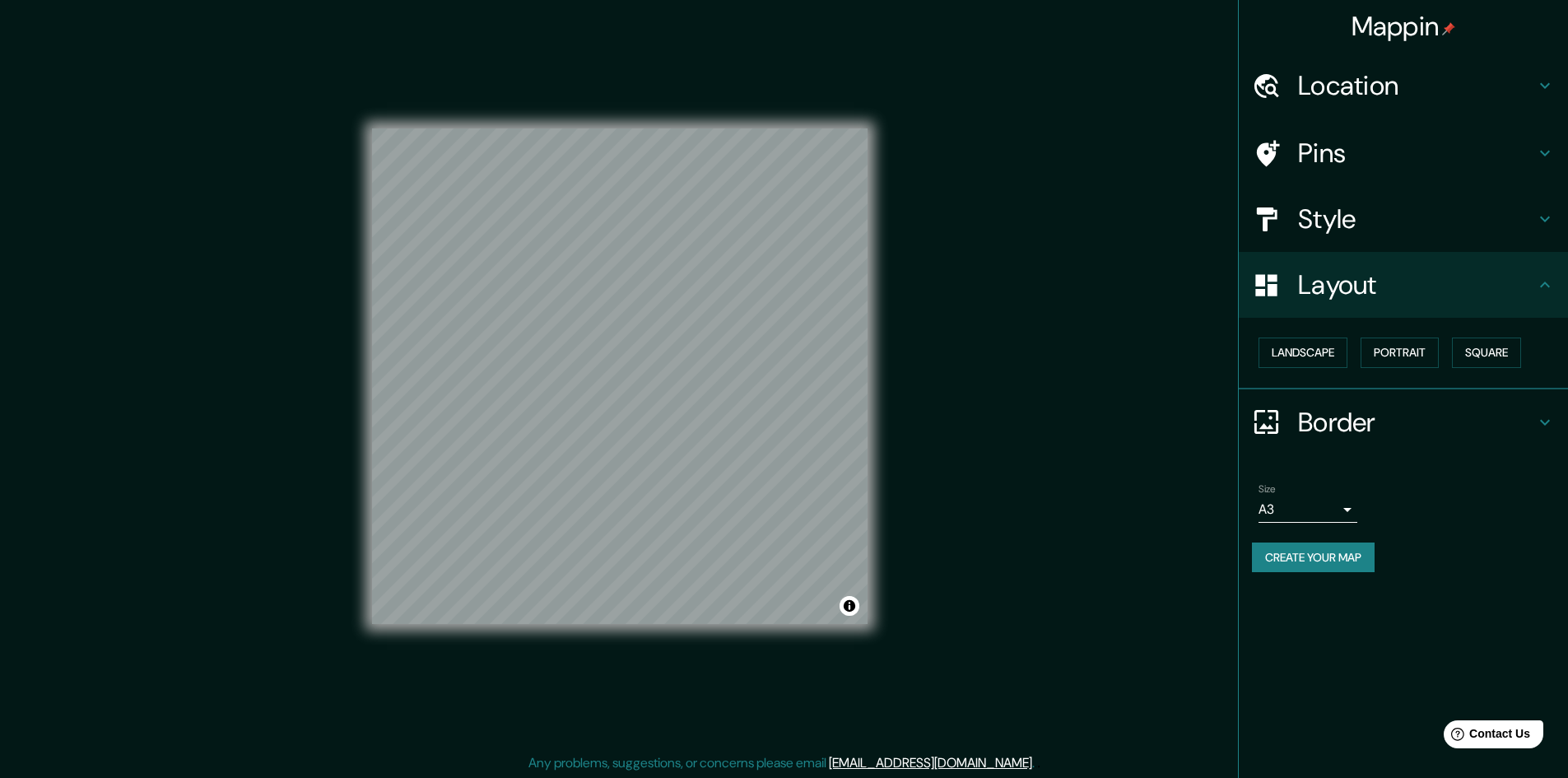
click at [399, 145] on div "© Mapbox © OpenStreetMap Improve this map" at bounding box center [619, 376] width 548 height 753
click at [1024, 640] on div "Mappin Location [GEOGRAPHIC_DATA], [GEOGRAPHIC_DATA], [GEOGRAPHIC_DATA] Pins St…" at bounding box center [784, 390] width 1568 height 780
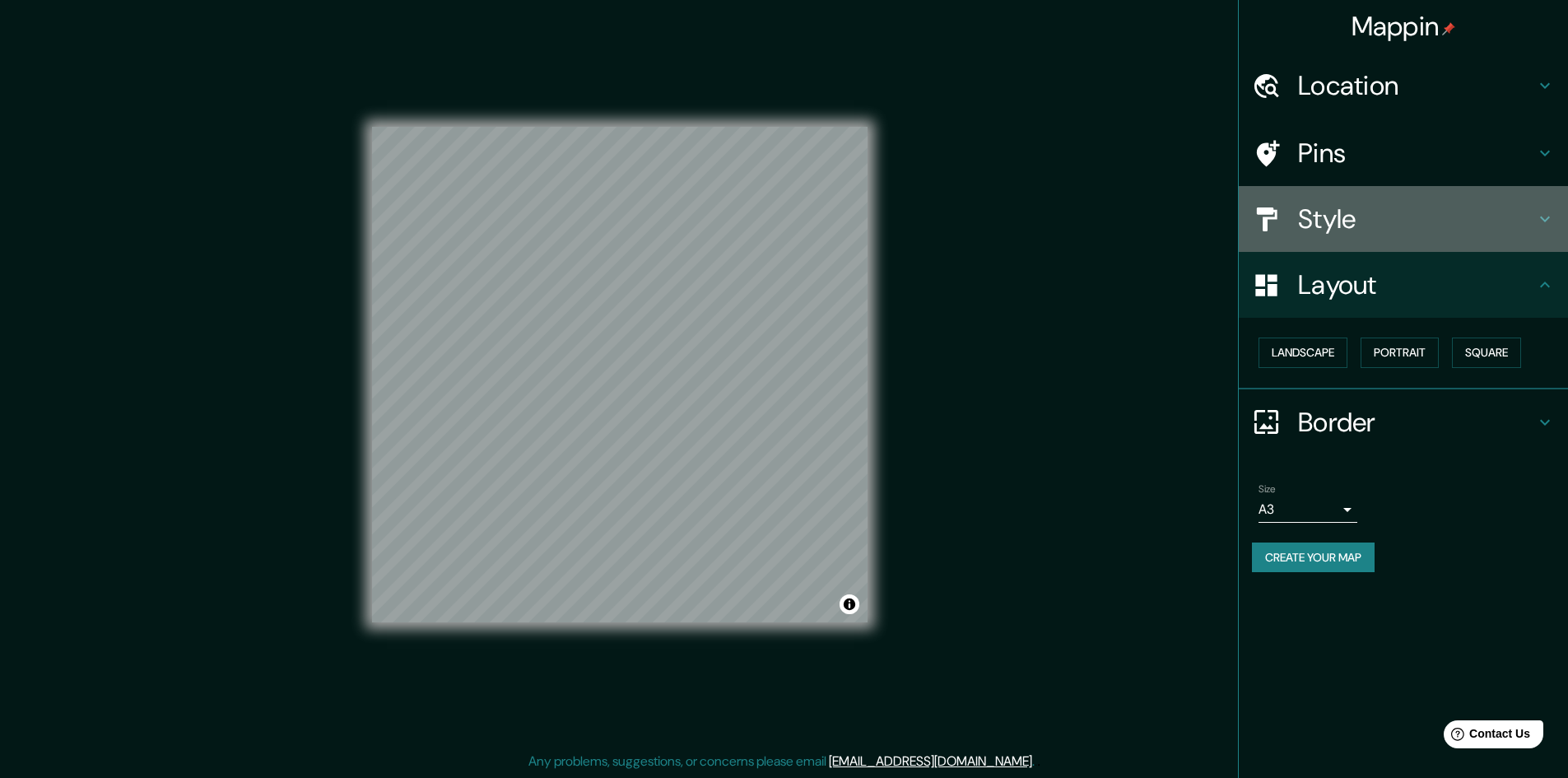
click at [1333, 229] on h4 "Style" at bounding box center [1416, 218] width 237 height 33
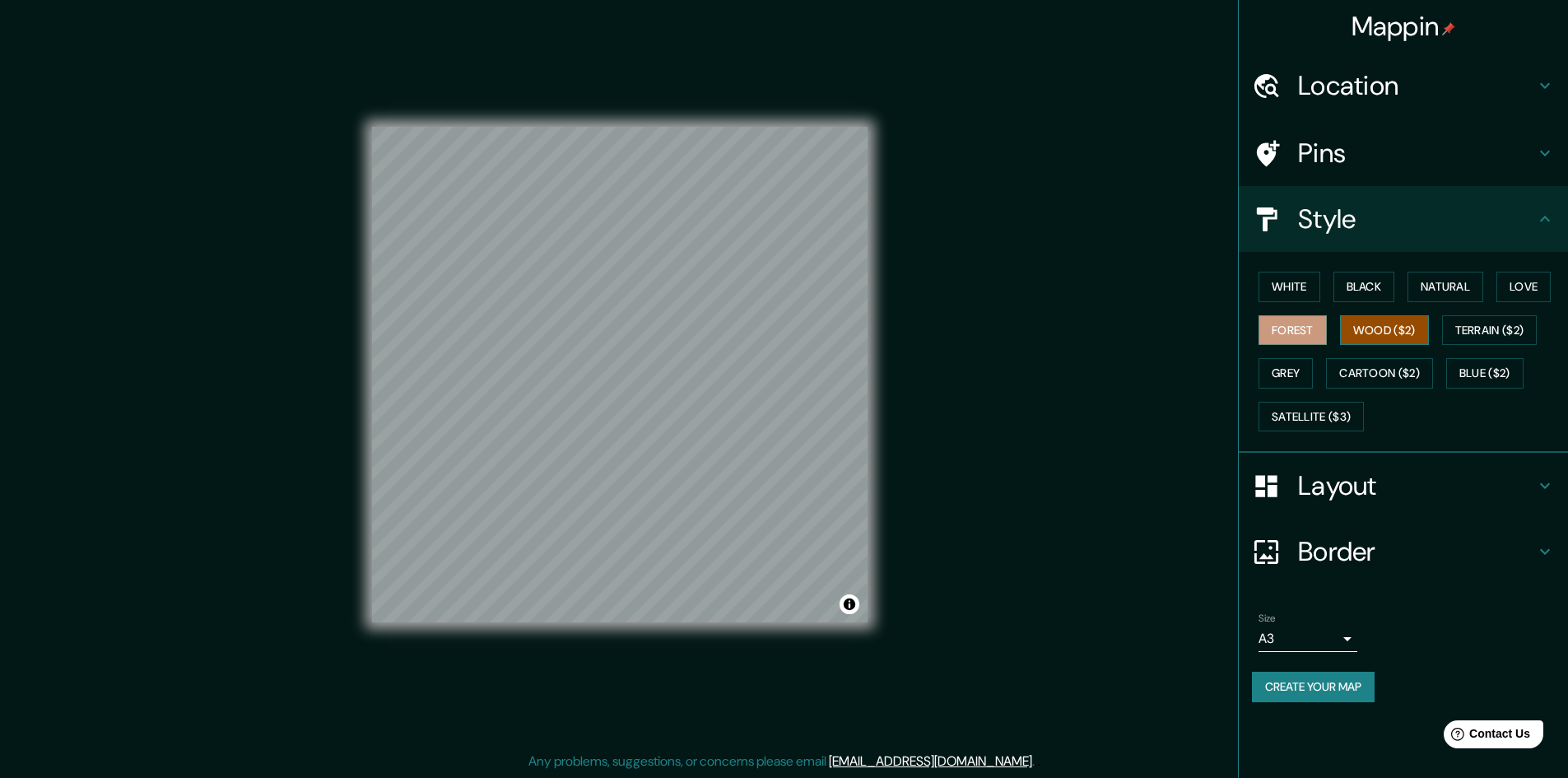
click at [1385, 328] on button "Wood ($2)" at bounding box center [1385, 330] width 89 height 31
click at [1469, 328] on button "Terrain ($2)" at bounding box center [1490, 330] width 96 height 31
click at [1292, 365] on button "Grey" at bounding box center [1286, 374] width 55 height 31
click at [1321, 374] on div "White Black Natural Love Forest Wood ($2) Terrain ($2) Grey Cartoon ($2) Blue (…" at bounding box center [1409, 351] width 316 height 173
click at [1348, 372] on button "Cartoon ($2)" at bounding box center [1379, 374] width 107 height 31
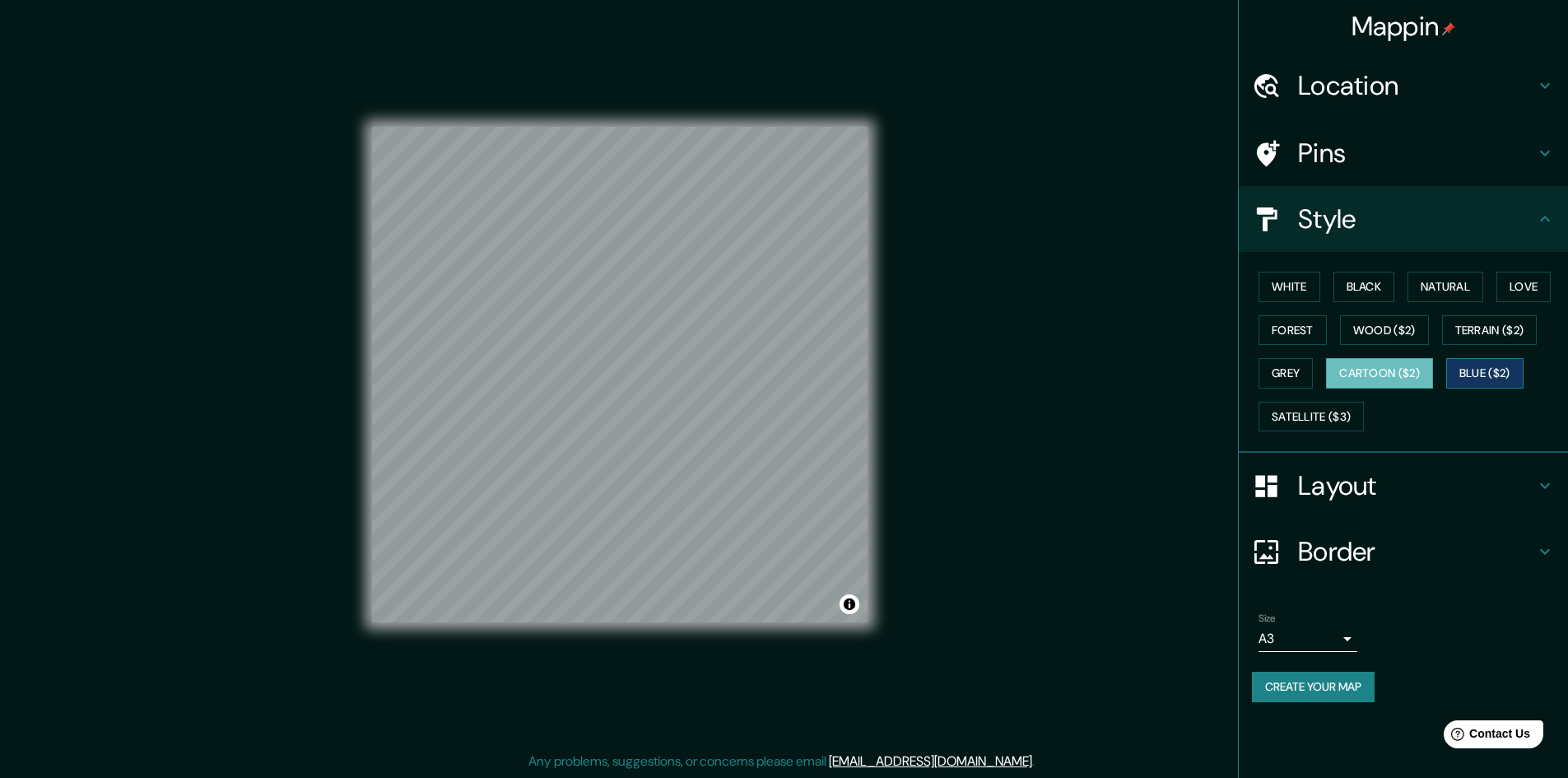
click at [1491, 372] on button "Blue ($2)" at bounding box center [1484, 374] width 78 height 31
click at [1316, 408] on button "Satellite ($3)" at bounding box center [1310, 417] width 105 height 31
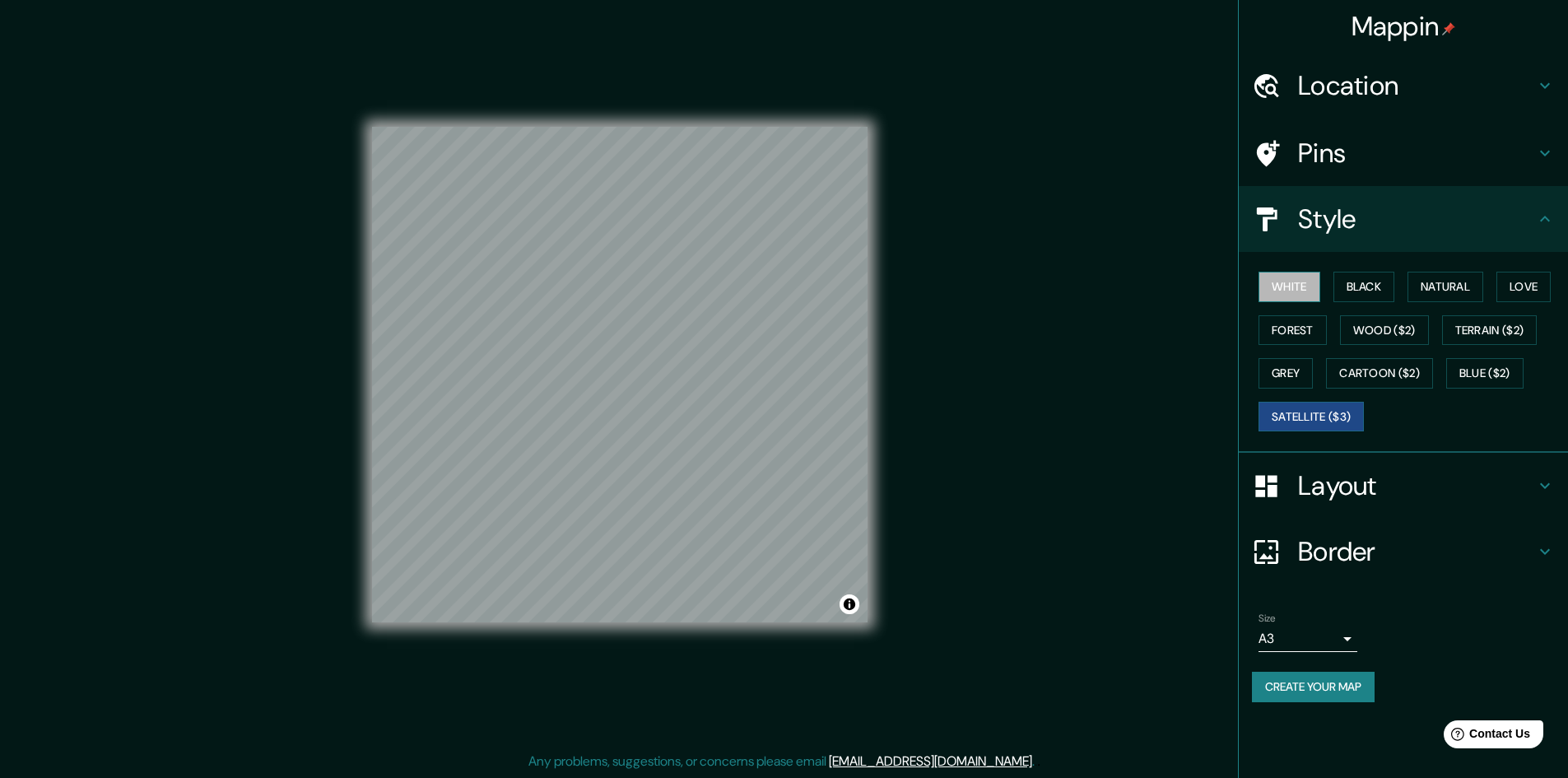
click at [1312, 288] on button "White" at bounding box center [1289, 287] width 61 height 31
click at [1349, 287] on button "Black" at bounding box center [1364, 287] width 61 height 31
click at [1422, 287] on button "Natural" at bounding box center [1445, 287] width 76 height 31
click at [1514, 289] on button "Love" at bounding box center [1524, 287] width 55 height 31
click at [444, 134] on div "© Mapbox © OpenStreetMap Improve this map" at bounding box center [619, 374] width 548 height 753
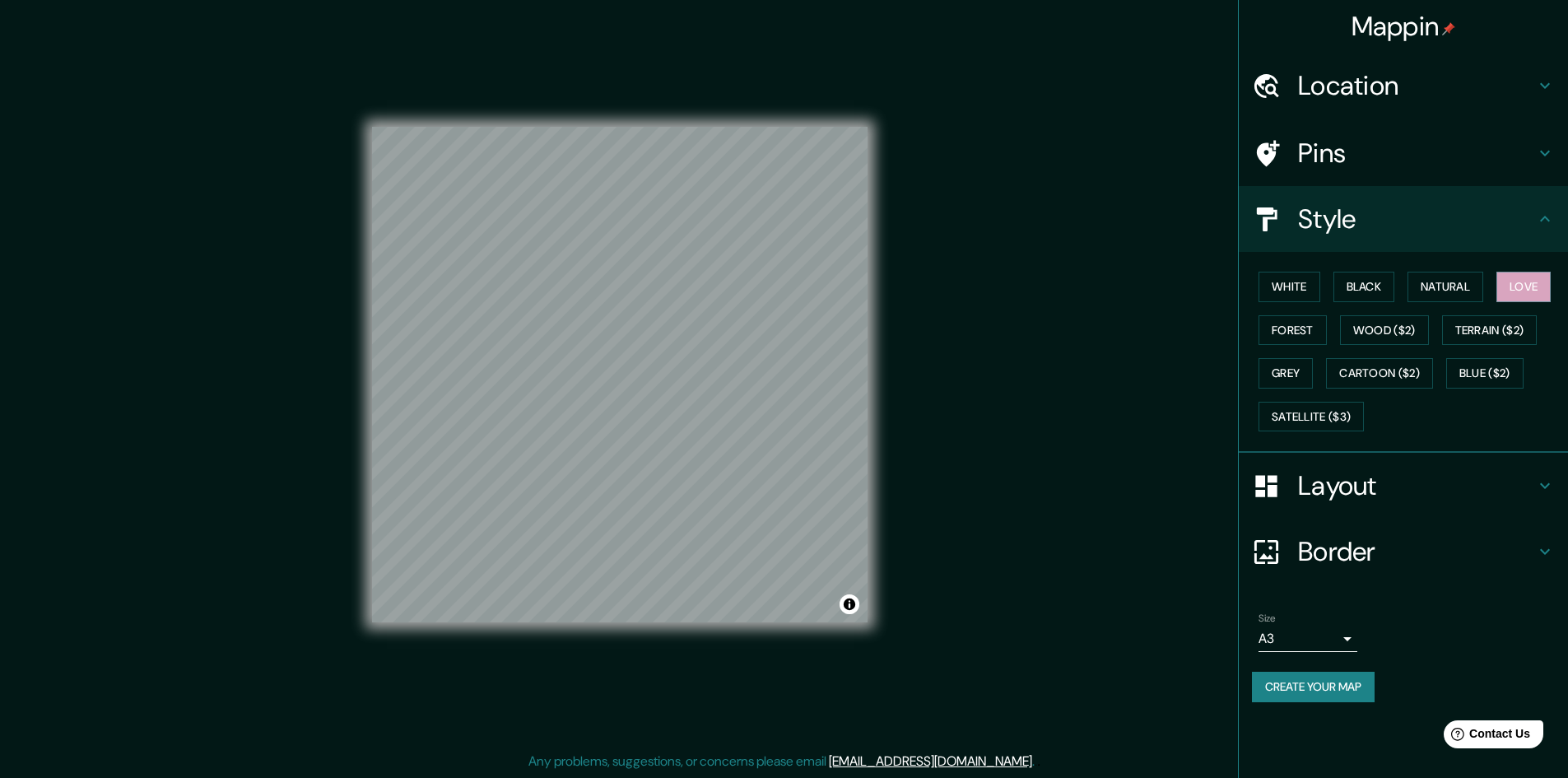
click at [583, 160] on div "© Mapbox © OpenStreetMap Improve this map" at bounding box center [619, 374] width 496 height 700
click at [1268, 334] on button "Forest" at bounding box center [1292, 330] width 68 height 31
click at [1353, 325] on button "Wood ($2)" at bounding box center [1385, 330] width 89 height 31
click at [1474, 336] on button "Terrain ($2)" at bounding box center [1490, 330] width 96 height 31
click at [1385, 325] on button "Wood ($2)" at bounding box center [1385, 330] width 89 height 31
